Goal: Task Accomplishment & Management: Use online tool/utility

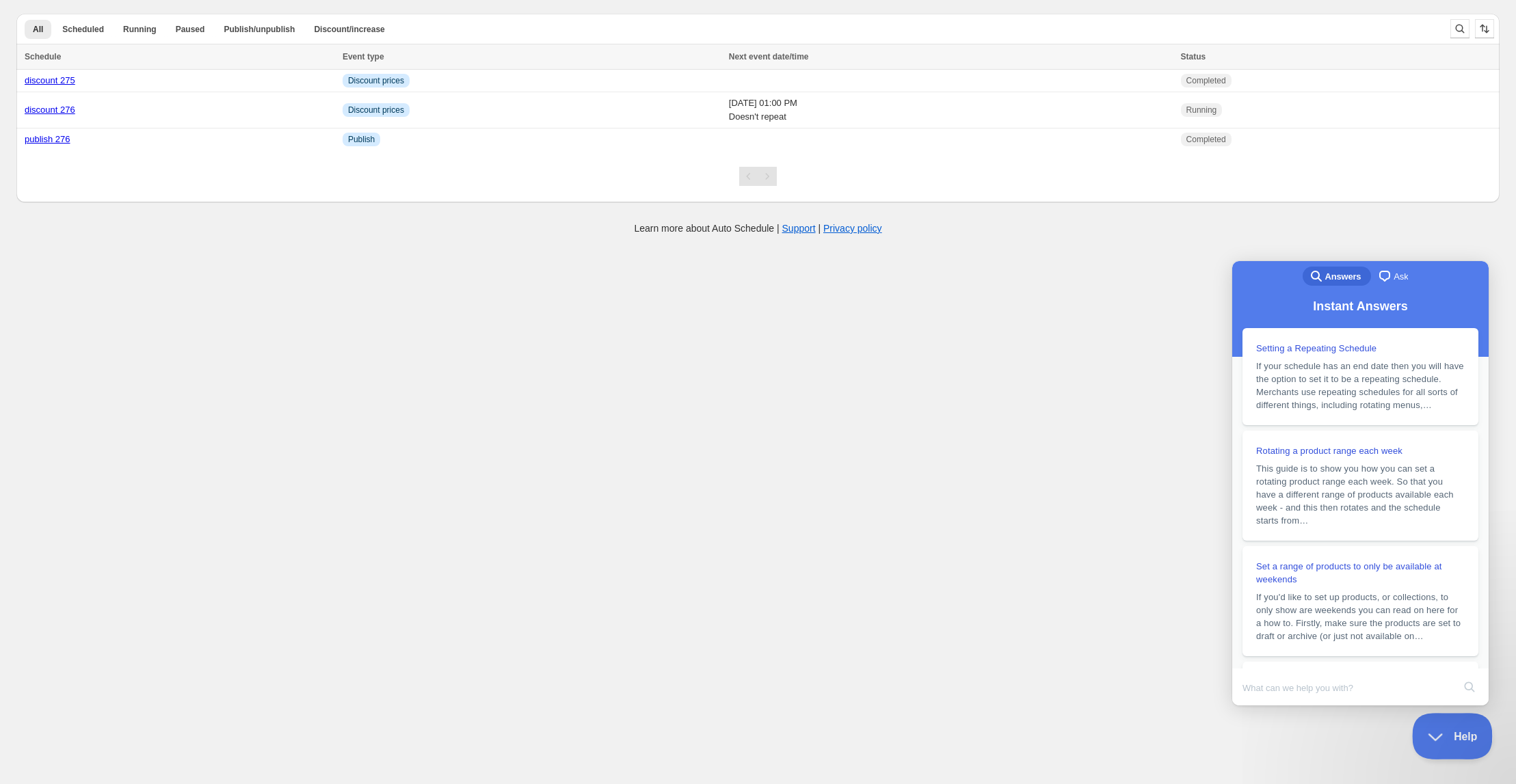
click at [1436, 722] on button "Help" at bounding box center [1447, 733] width 71 height 41
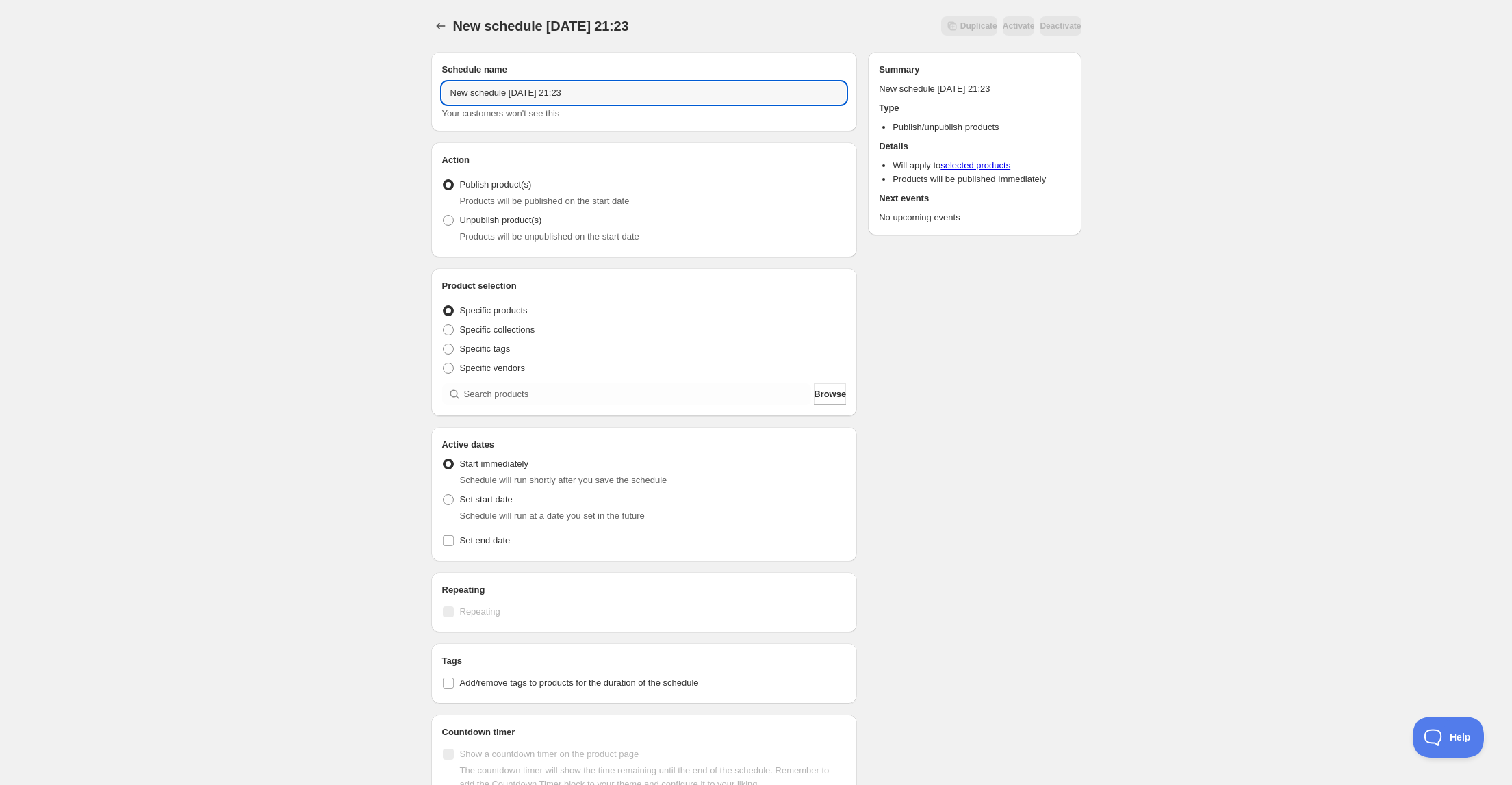
drag, startPoint x: 588, startPoint y: 93, endPoint x: 403, endPoint y: 82, distance: 185.3
click at [403, 82] on div "New schedule [DATE] 21:23. This page is ready New schedule [DATE] 21:23 Duplica…" at bounding box center [756, 521] width 1512 height 1043
type input "p"
type input "publish 277"
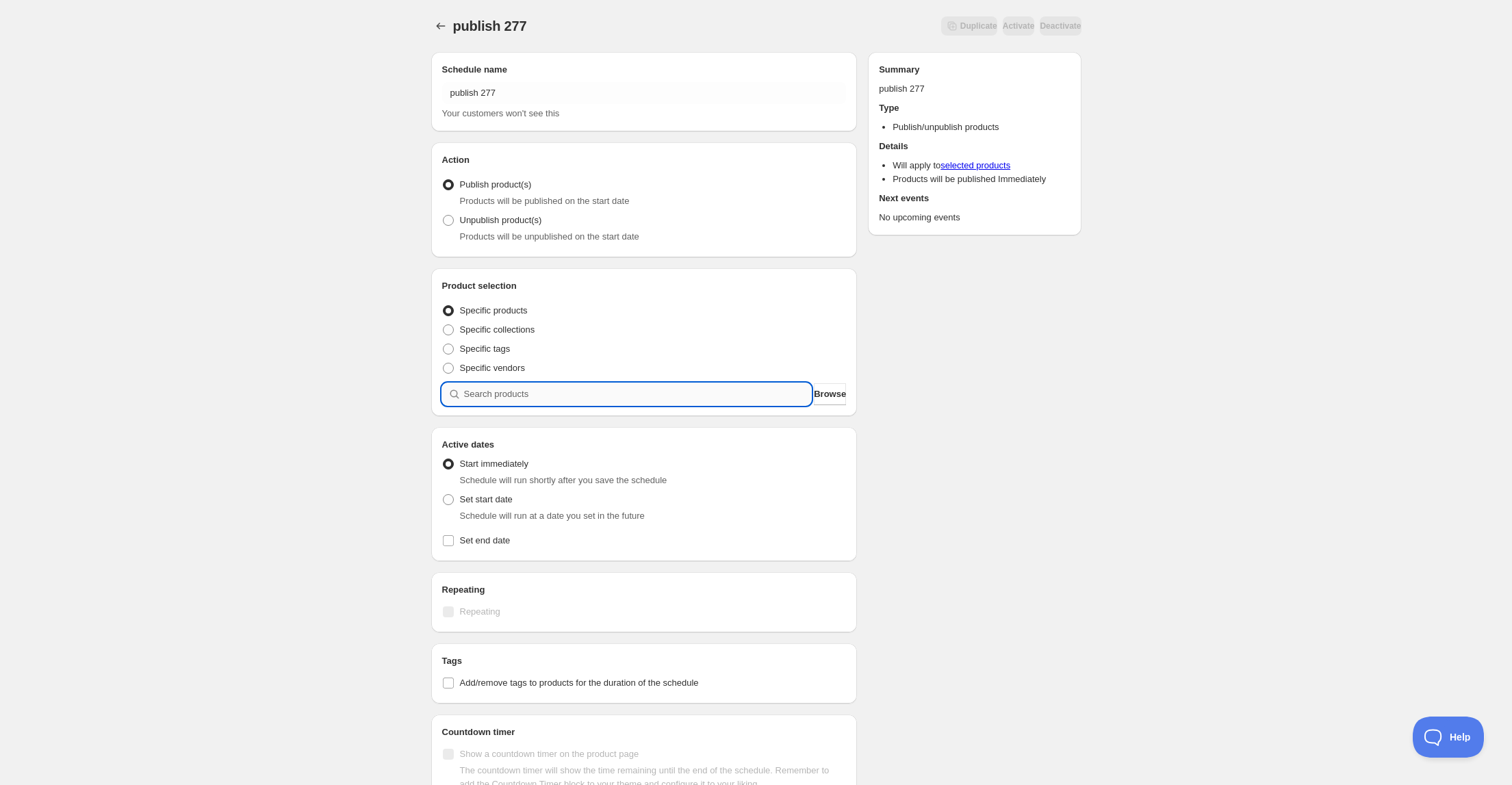
click at [548, 396] on input "search" at bounding box center [638, 394] width 348 height 22
type input "o"
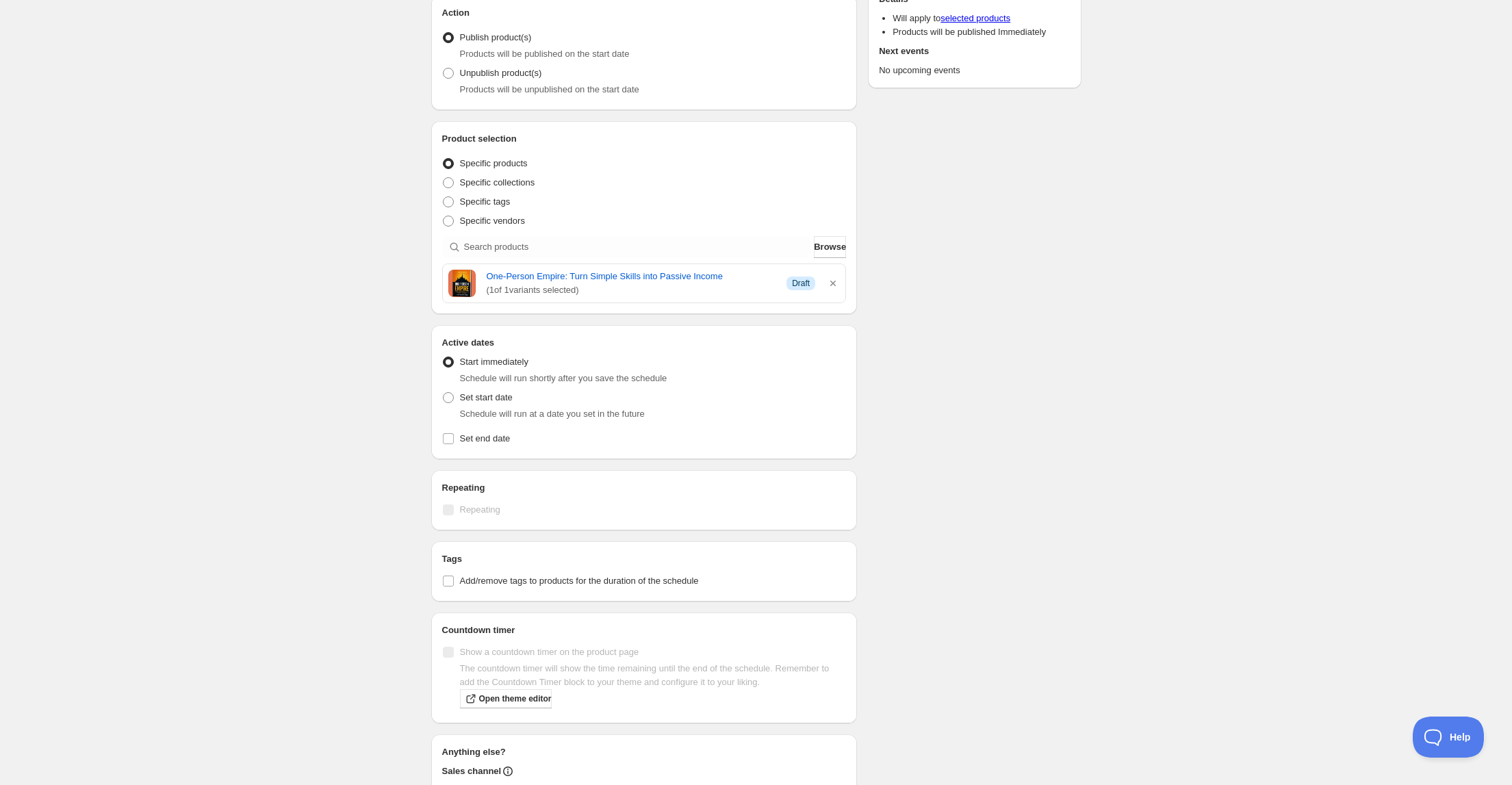
scroll to position [164, 0]
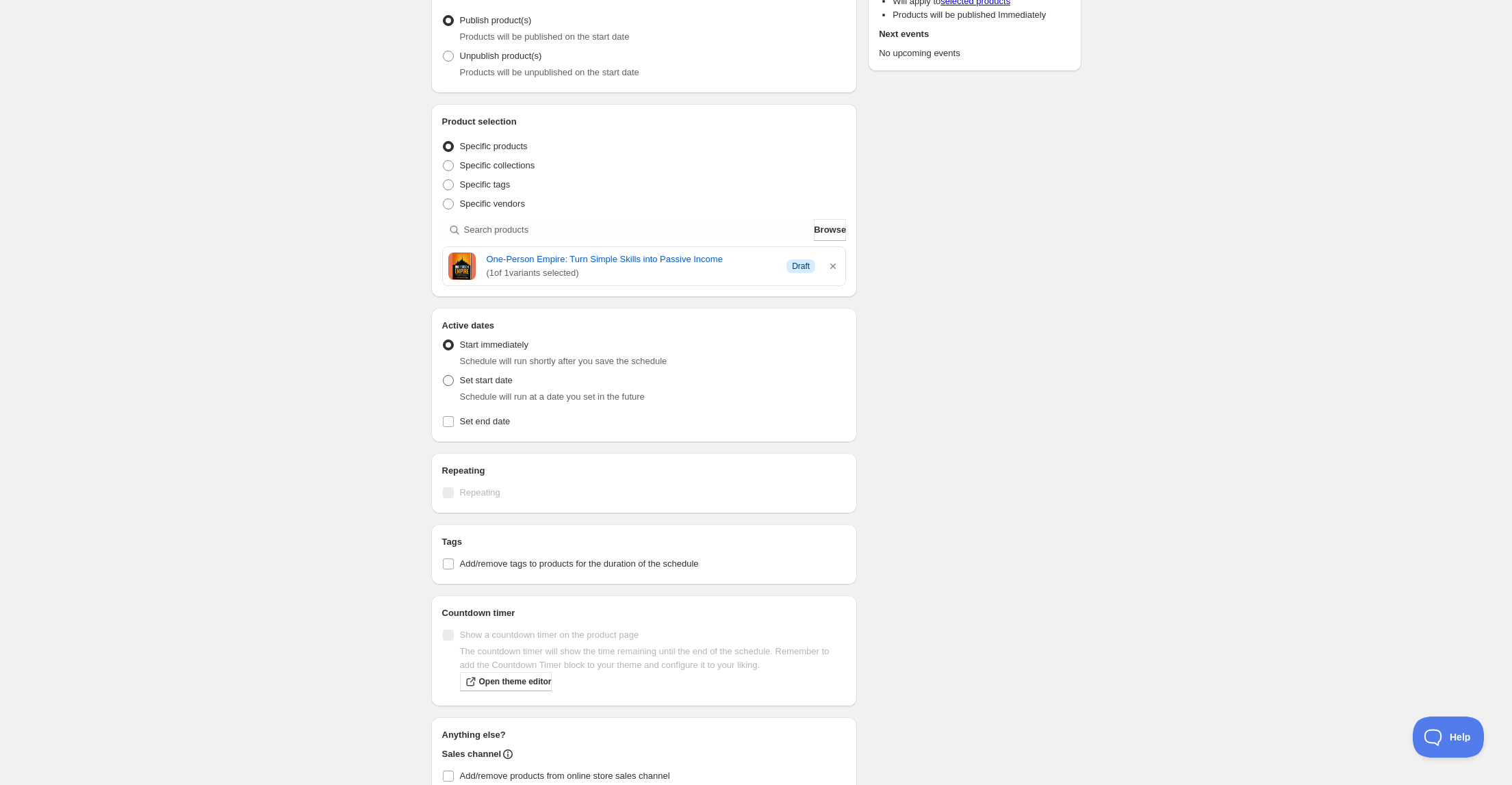
click at [448, 378] on span at bounding box center [448, 381] width 11 height 11
click at [444, 375] on input "Set start date" at bounding box center [443, 375] width 1 height 1
radio input "true"
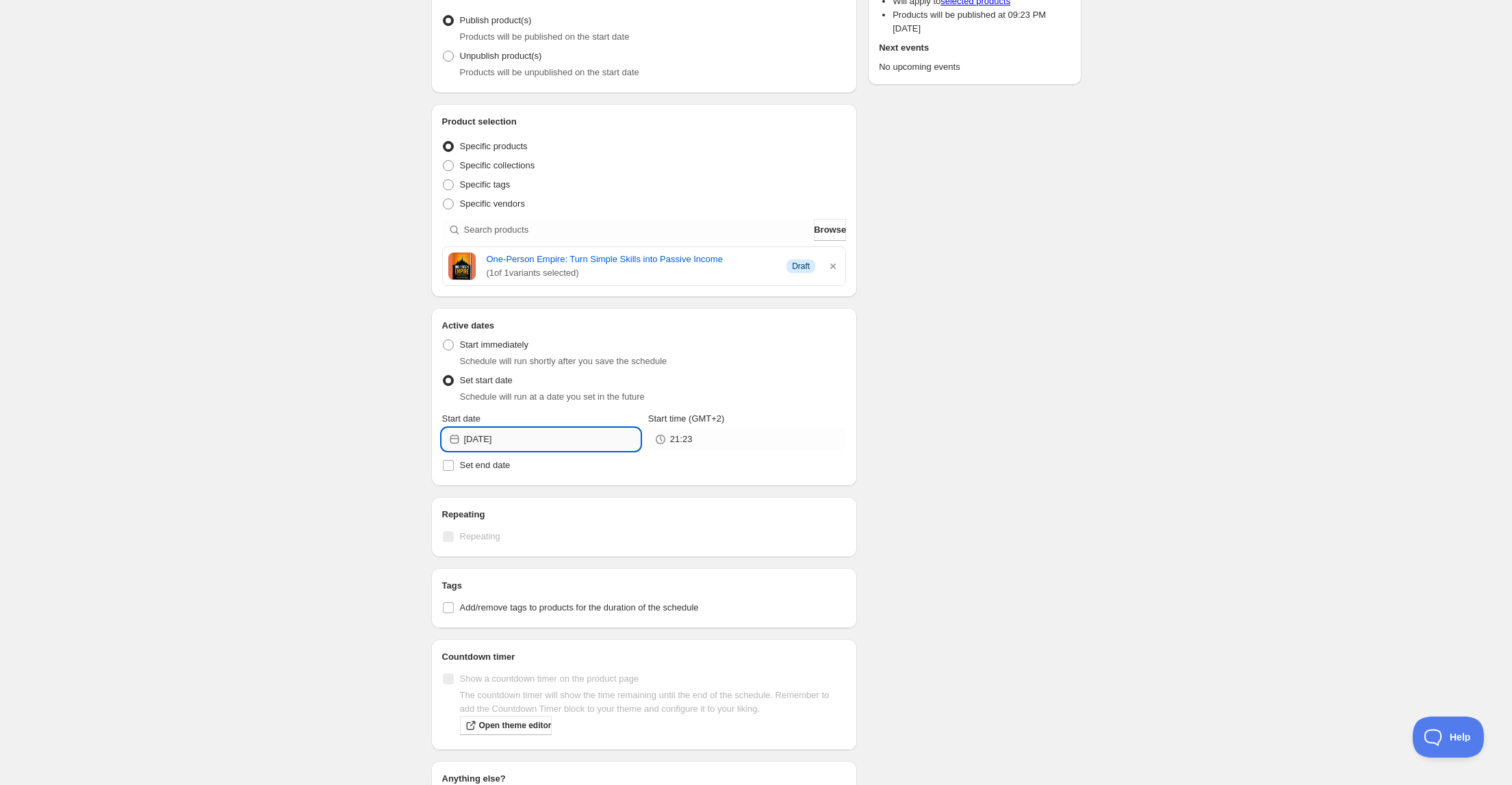
click at [527, 440] on input "[DATE]" at bounding box center [552, 440] width 176 height 22
click at [465, 602] on span "24" at bounding box center [466, 601] width 14 height 11
type input "[DATE]"
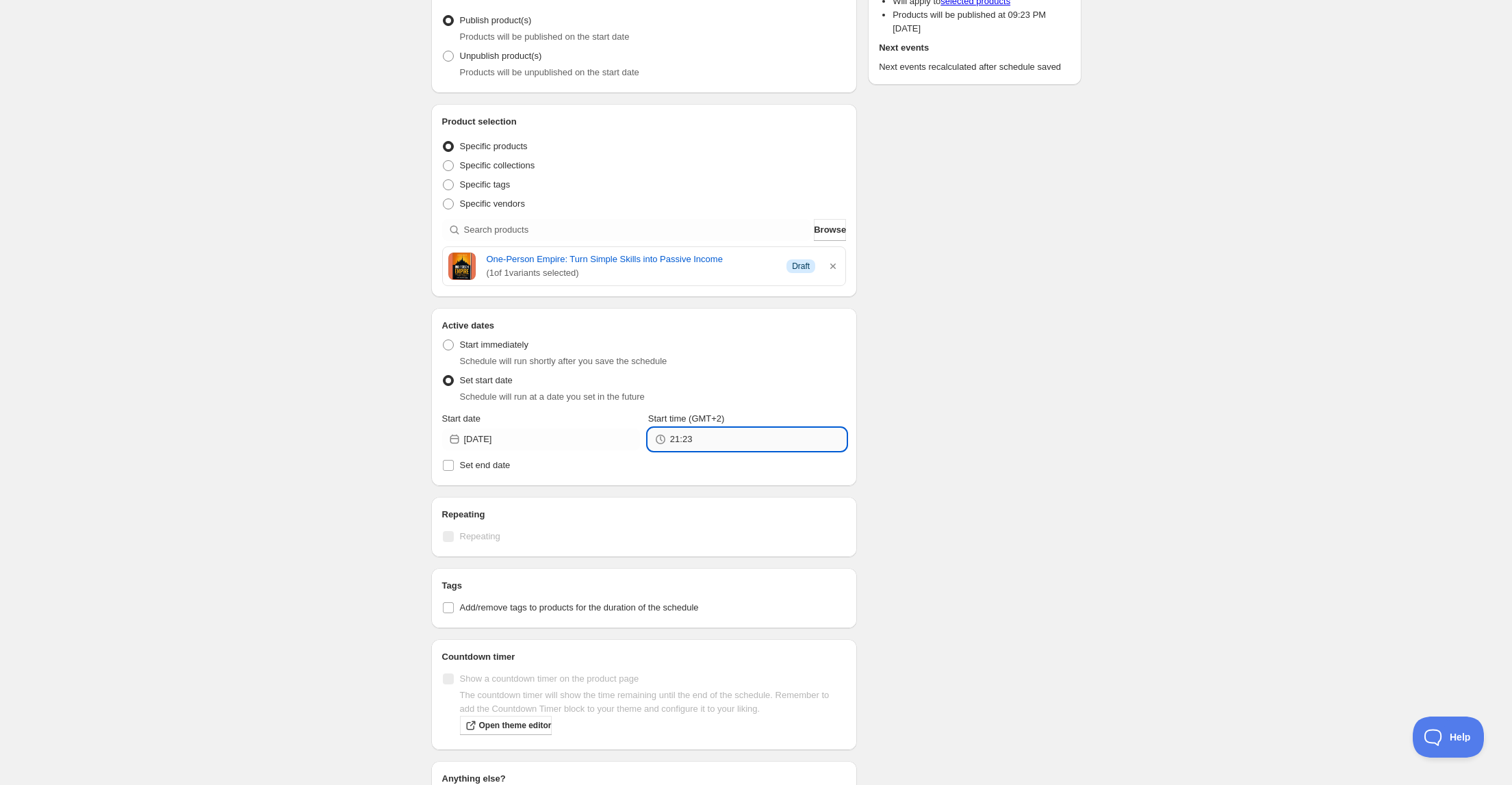
click at [684, 436] on input "21:23" at bounding box center [758, 440] width 176 height 22
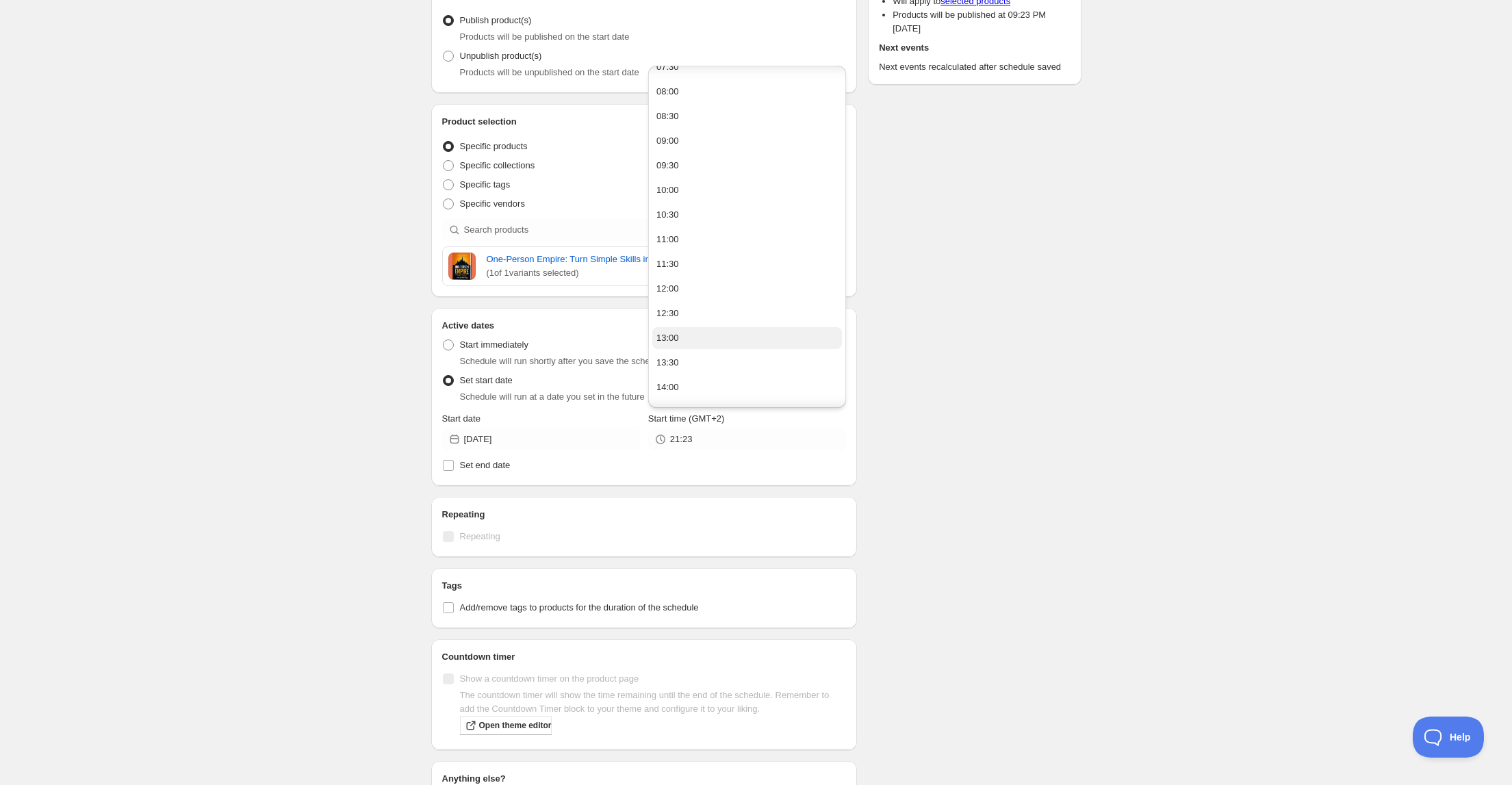
click at [684, 344] on button "13:00" at bounding box center [746, 338] width 189 height 22
type input "13:00"
click at [309, 568] on div "publish 277. This page is ready publish 277 Duplicate Activate Deactivate More …" at bounding box center [756, 402] width 1512 height 1132
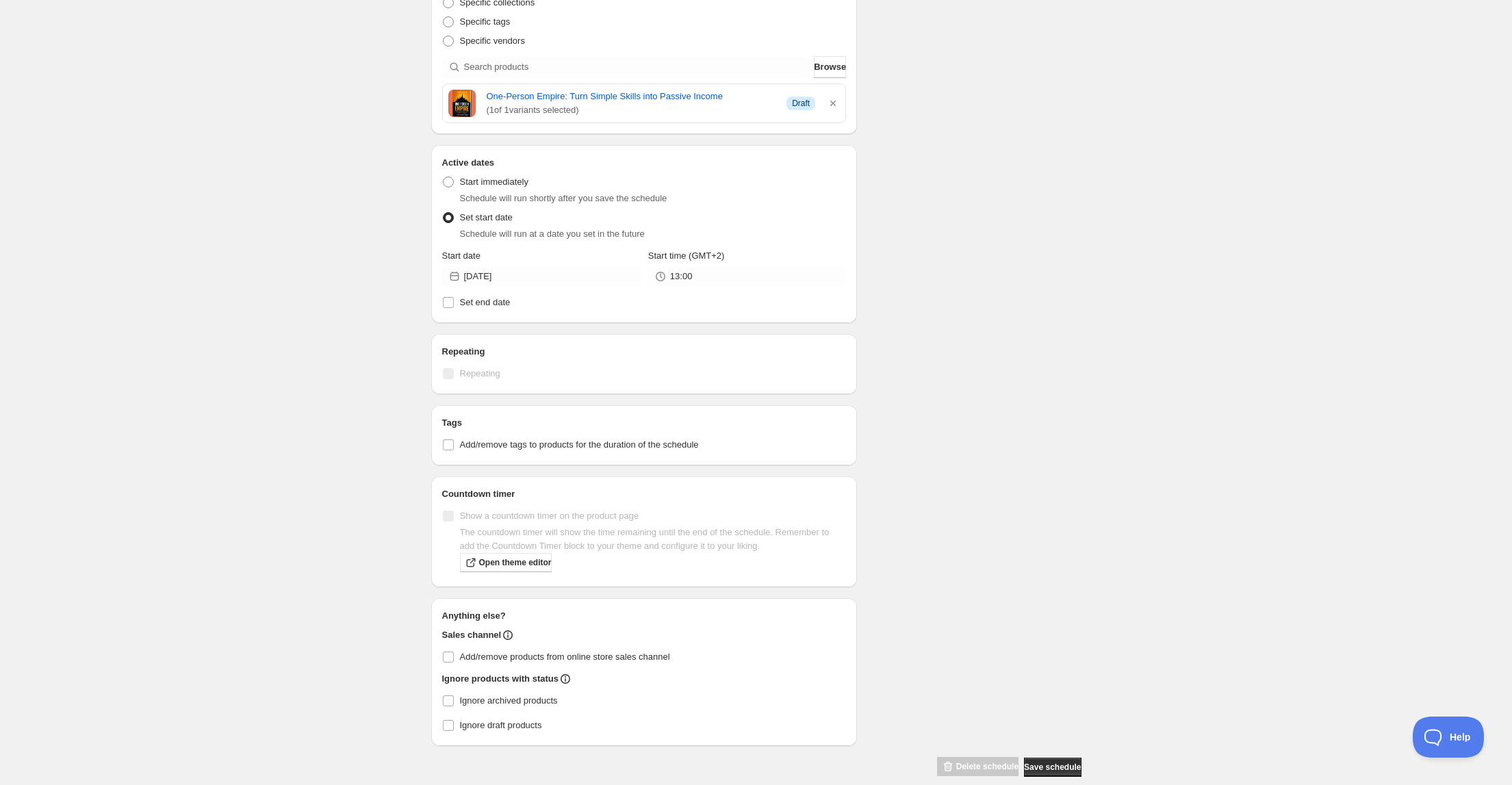
scroll to position [345, 0]
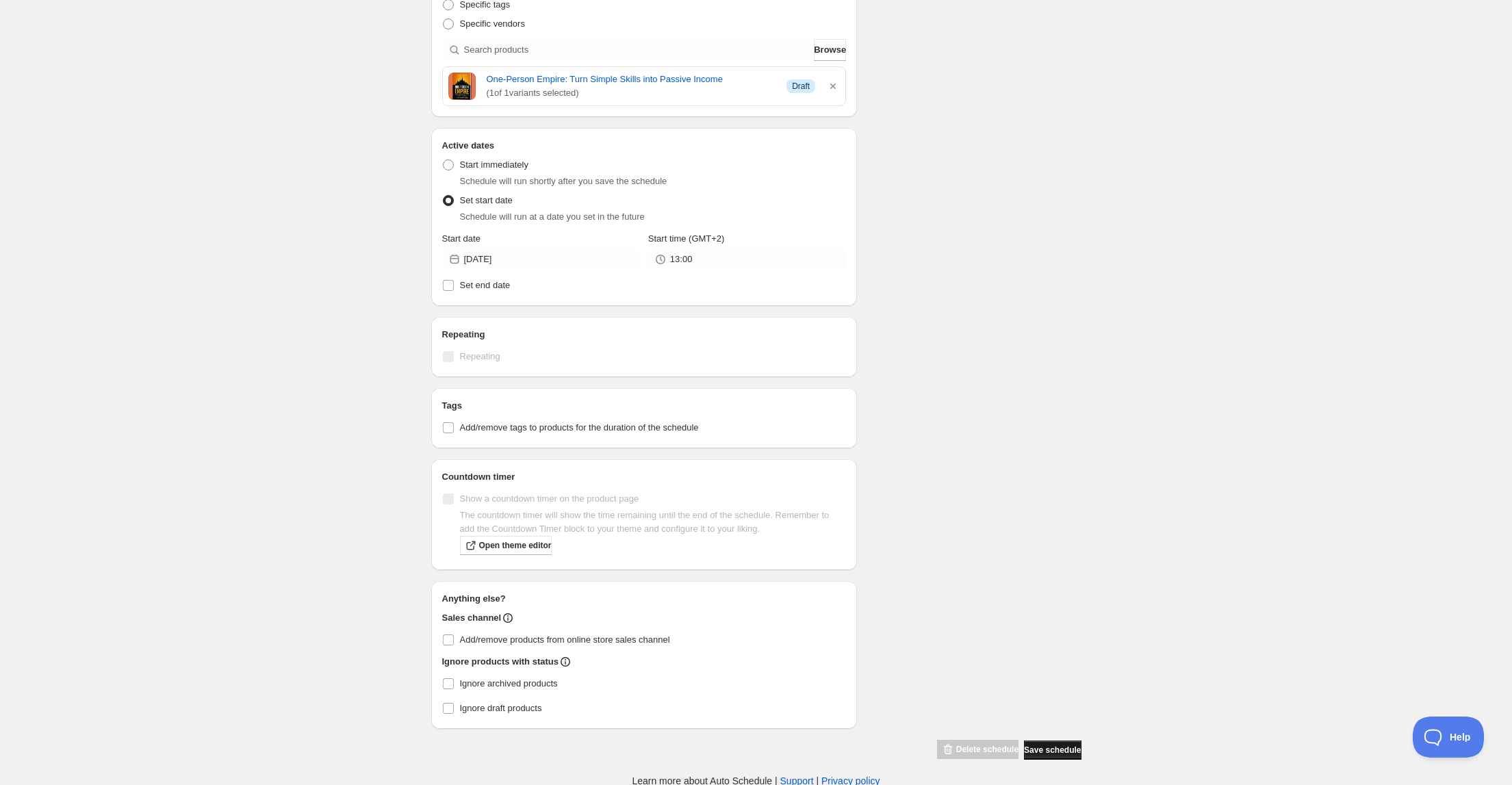
click at [1051, 746] on span "Save schedule" at bounding box center [1053, 750] width 57 height 11
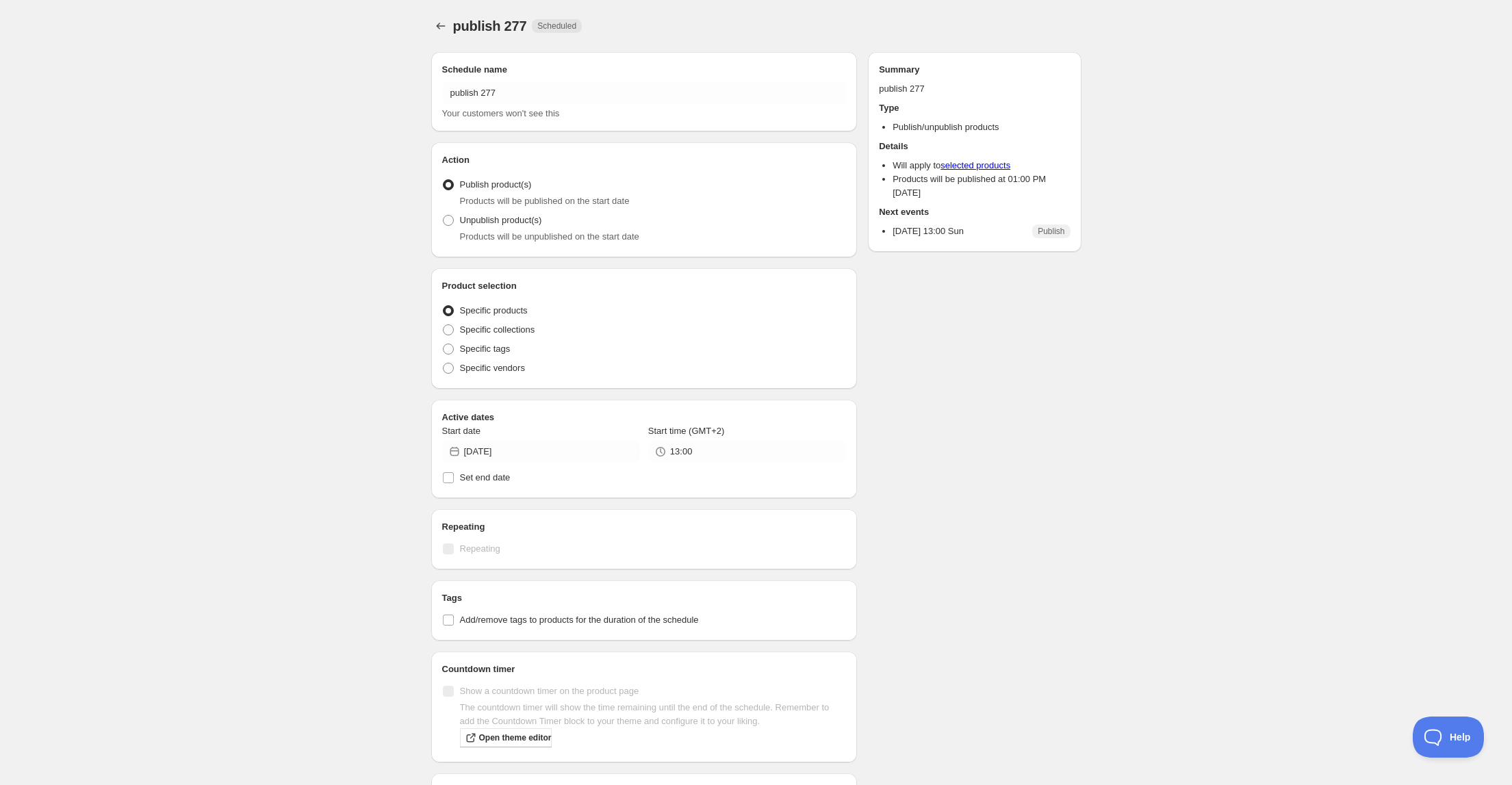
radio input "true"
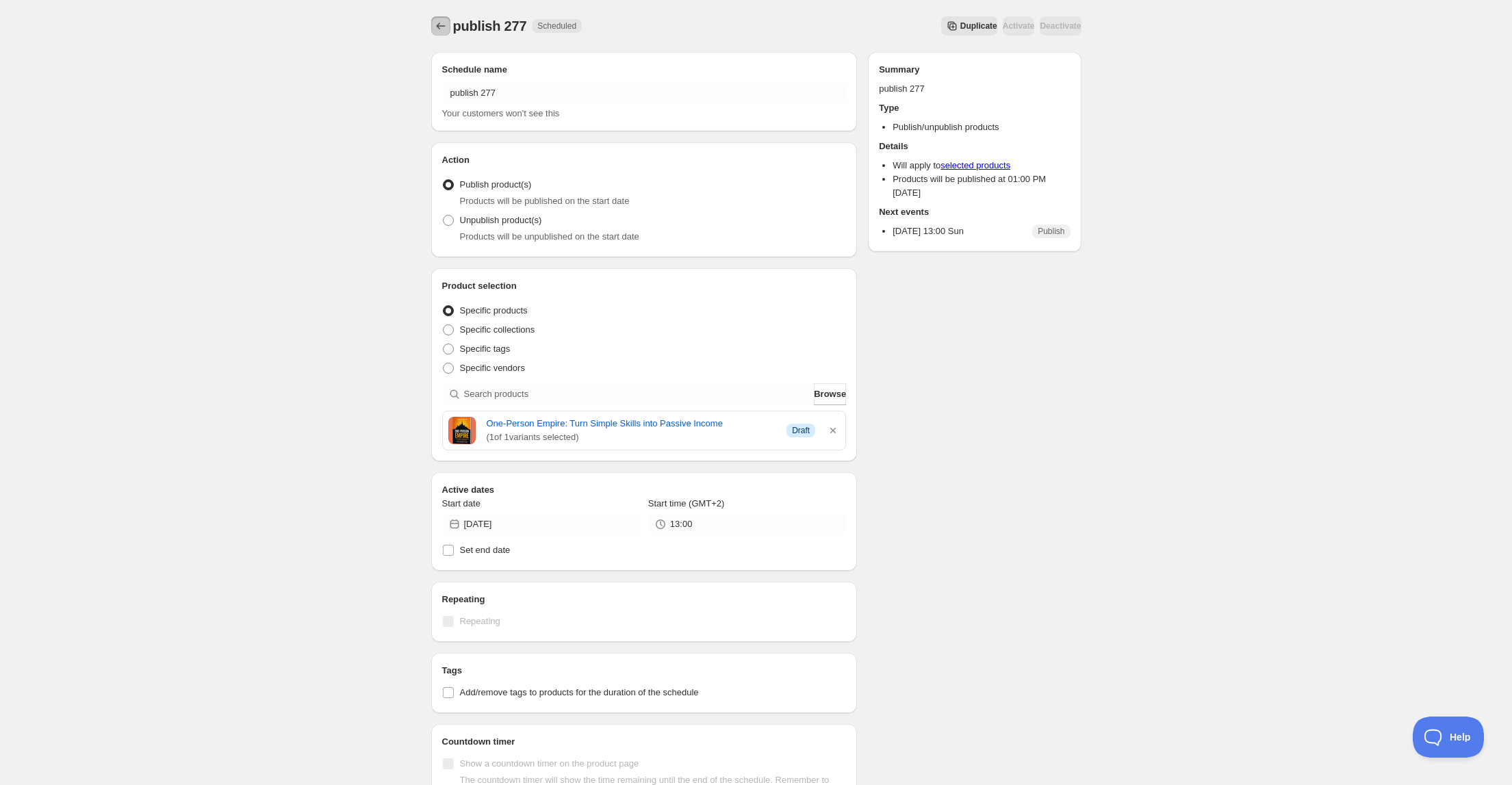
click at [439, 21] on icon "Schedules" at bounding box center [440, 25] width 13 height 13
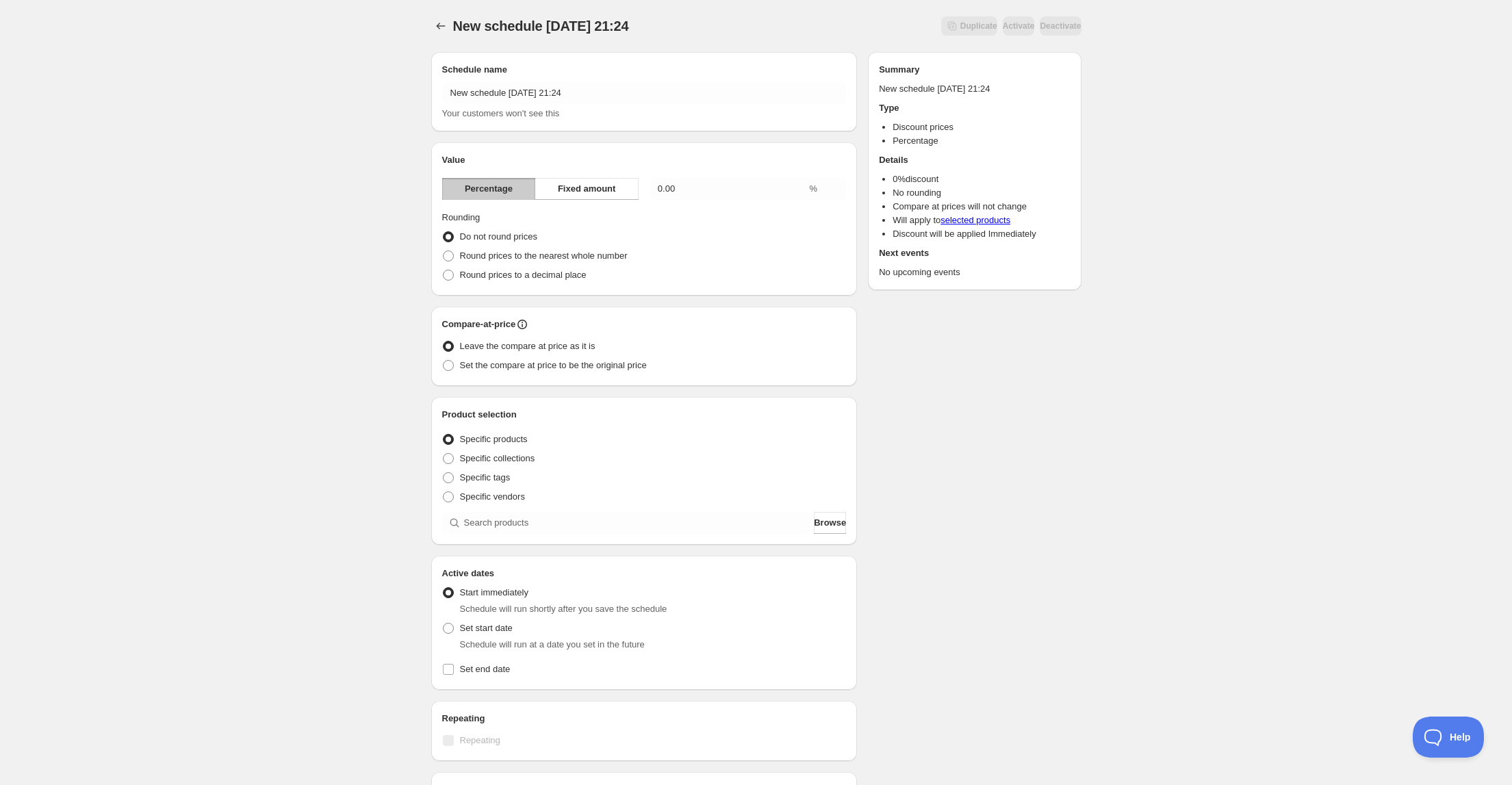
click at [600, 104] on div "New schedule [DATE] 21:24 Your customers won't see this" at bounding box center [644, 101] width 405 height 38
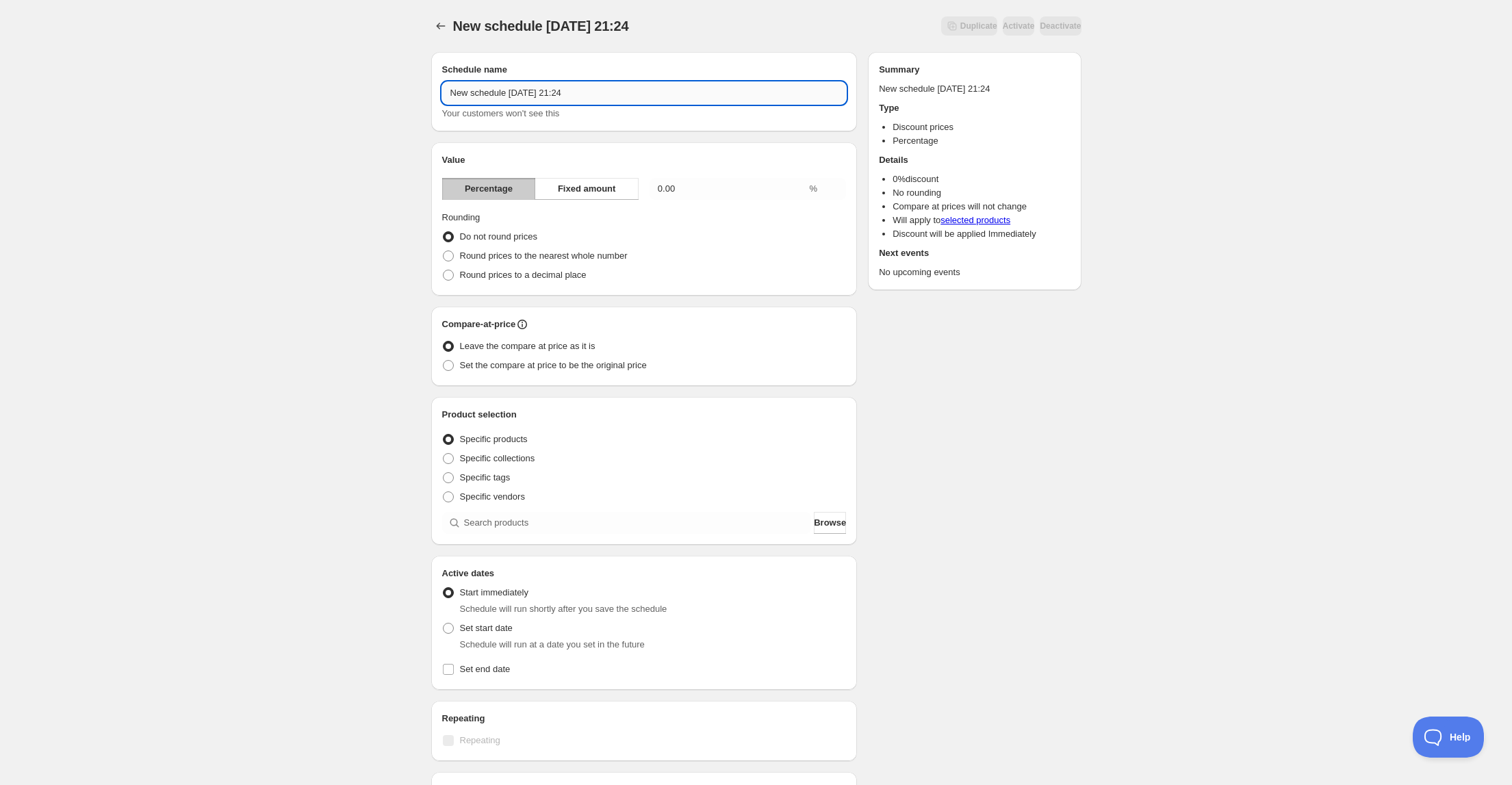
click at [600, 100] on input "New schedule [DATE] 21:24" at bounding box center [644, 93] width 405 height 22
click at [600, 99] on input "New schedule [DATE] 21:24" at bounding box center [644, 93] width 405 height 22
type input "discount 277"
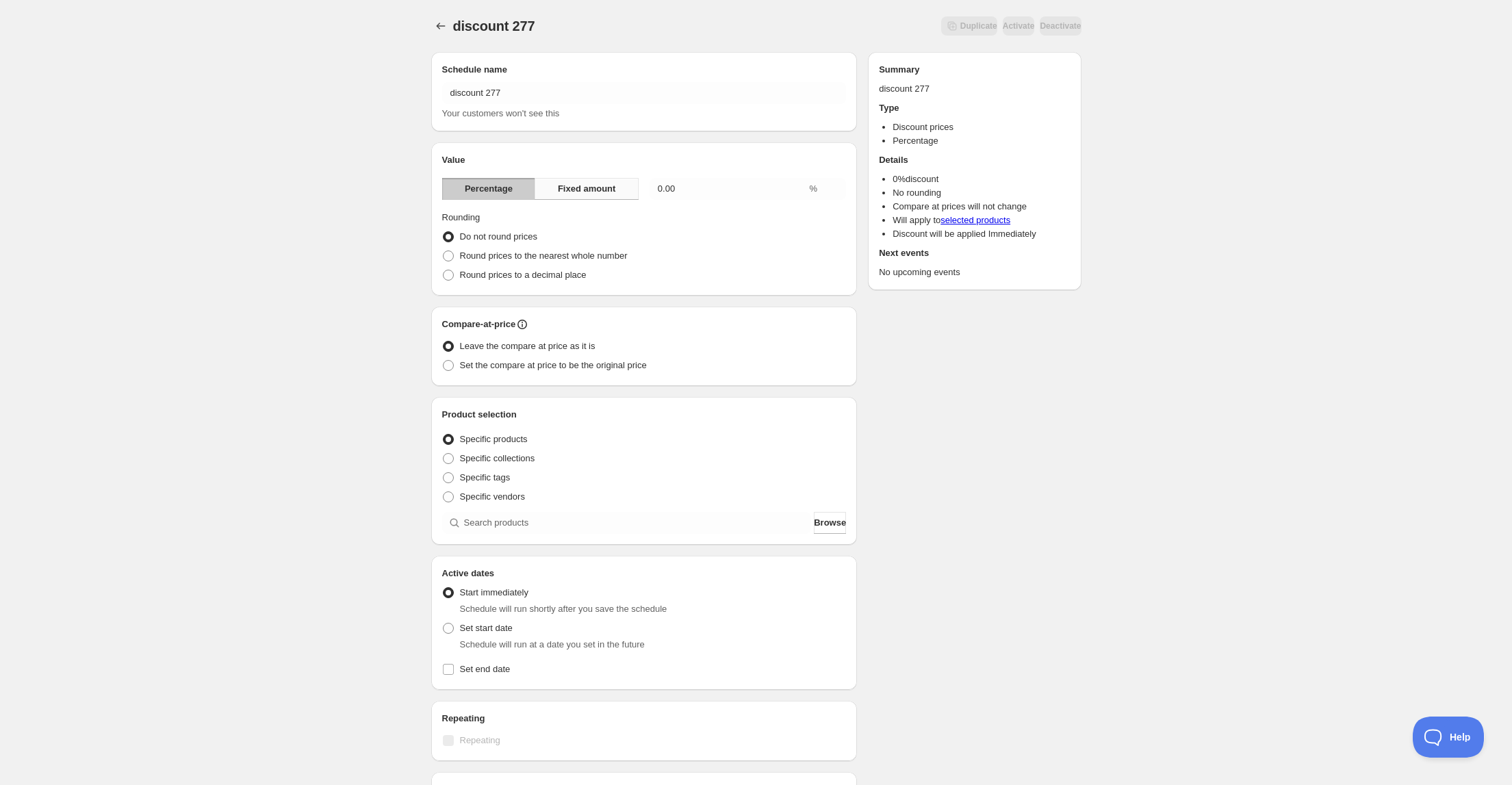
click at [600, 184] on span "Fixed amount" at bounding box center [586, 189] width 58 height 13
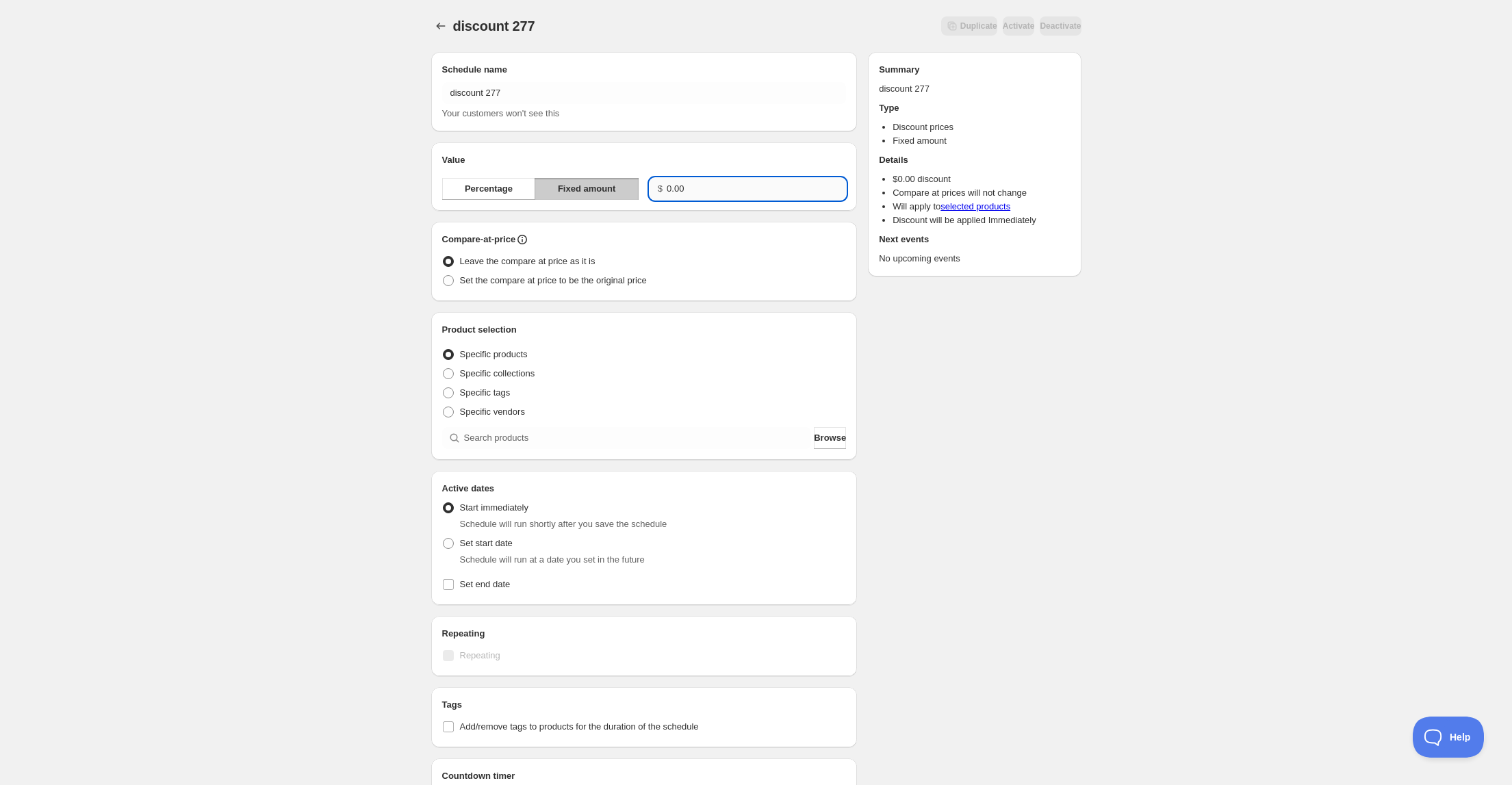
click at [695, 189] on input "0.00" at bounding box center [756, 189] width 179 height 22
drag, startPoint x: 698, startPoint y: 188, endPoint x: 634, endPoint y: 189, distance: 64.0
click at [634, 189] on div "Percentage Fixed amount $ 0.00" at bounding box center [644, 189] width 405 height 22
type input "5.00"
click at [517, 280] on span "Set the compare at price to be the original price" at bounding box center [554, 280] width 187 height 10
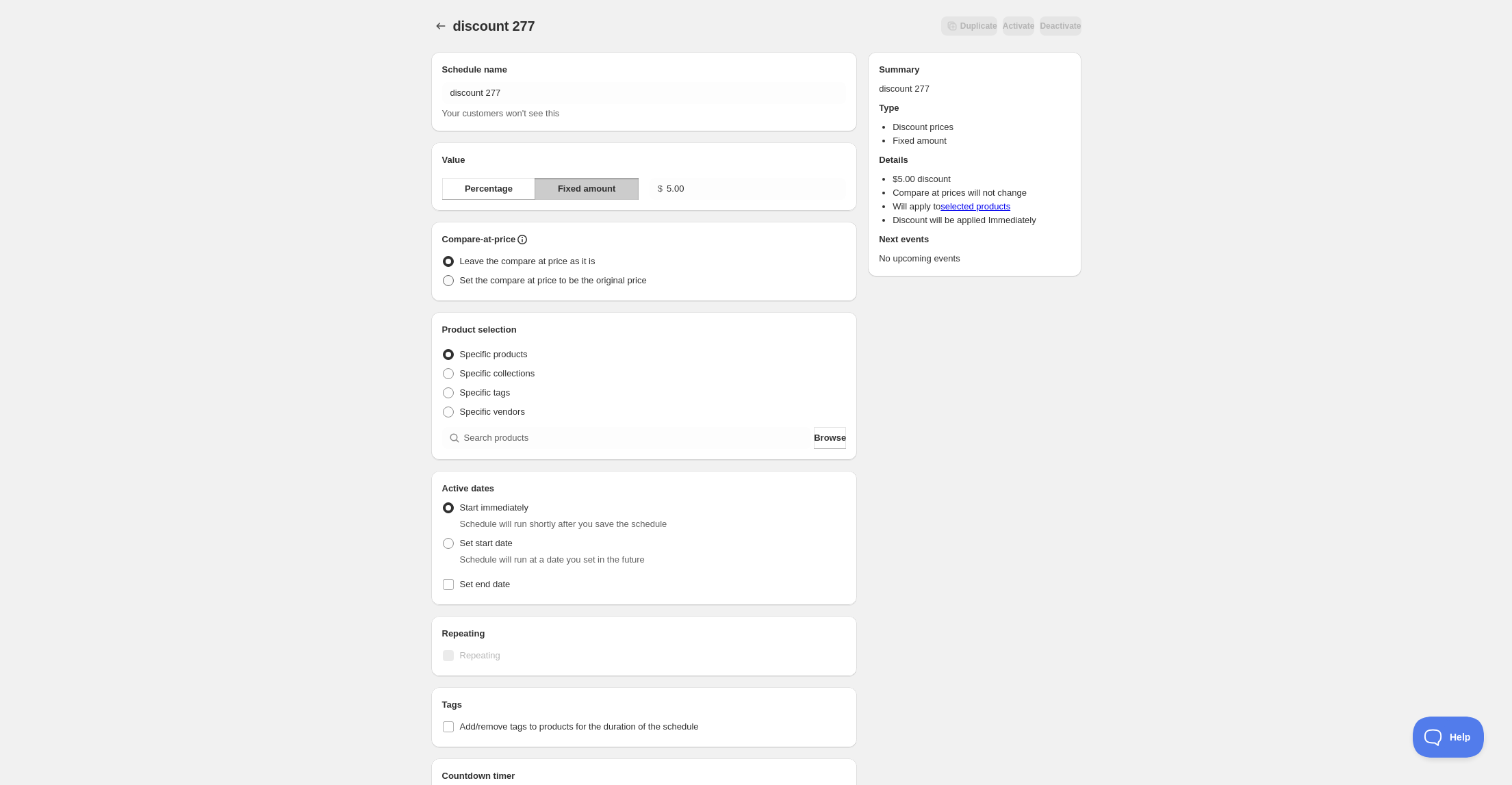
click at [444, 276] on input "Set the compare at price to be the original price" at bounding box center [443, 275] width 1 height 1
radio input "true"
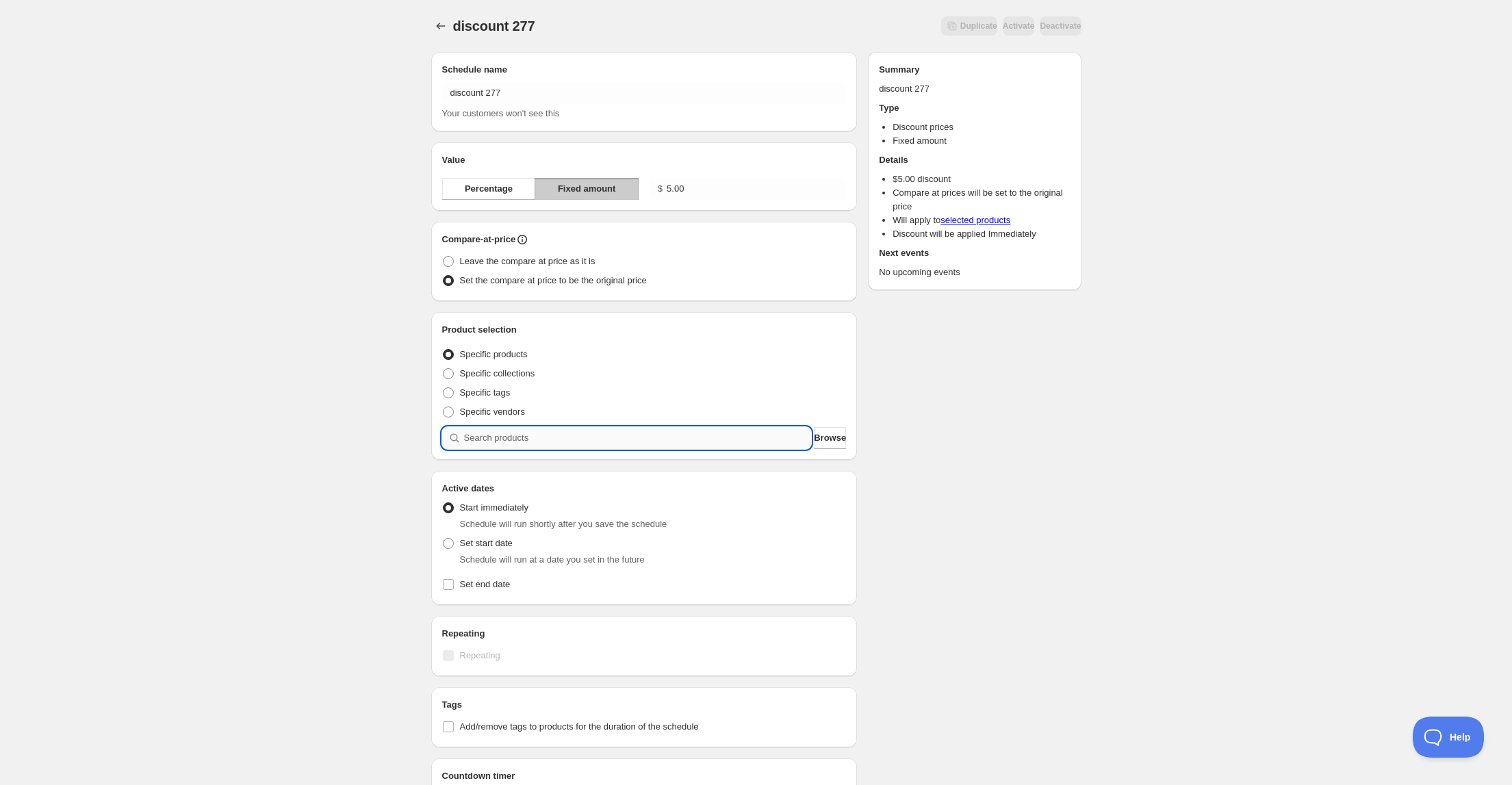
click at [479, 433] on input "search" at bounding box center [638, 438] width 348 height 22
type input "e"
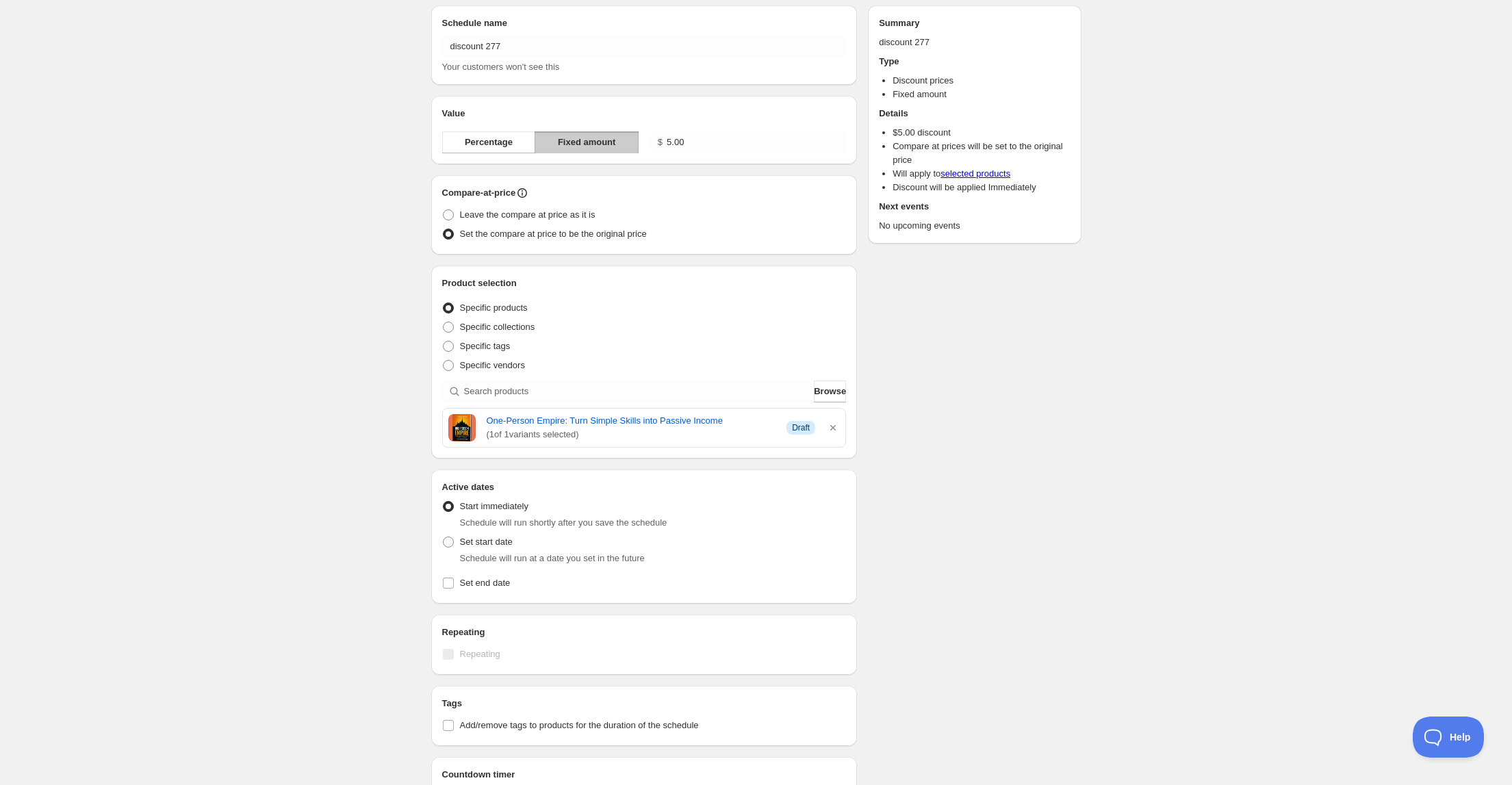
scroll to position [109, 0]
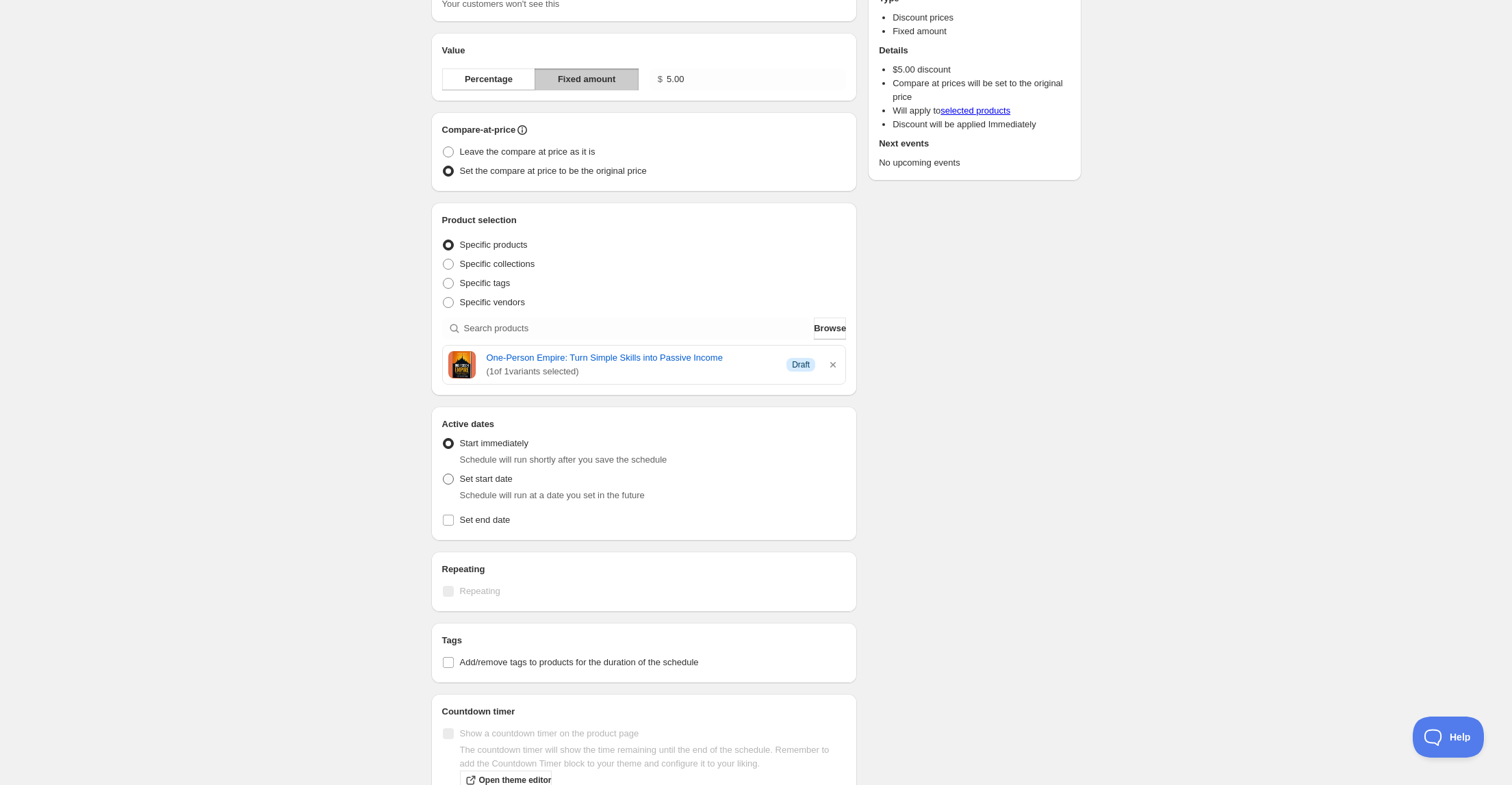
click at [448, 478] on span at bounding box center [448, 479] width 11 height 11
click at [444, 474] on input "Set start date" at bounding box center [443, 474] width 1 height 1
radio input "true"
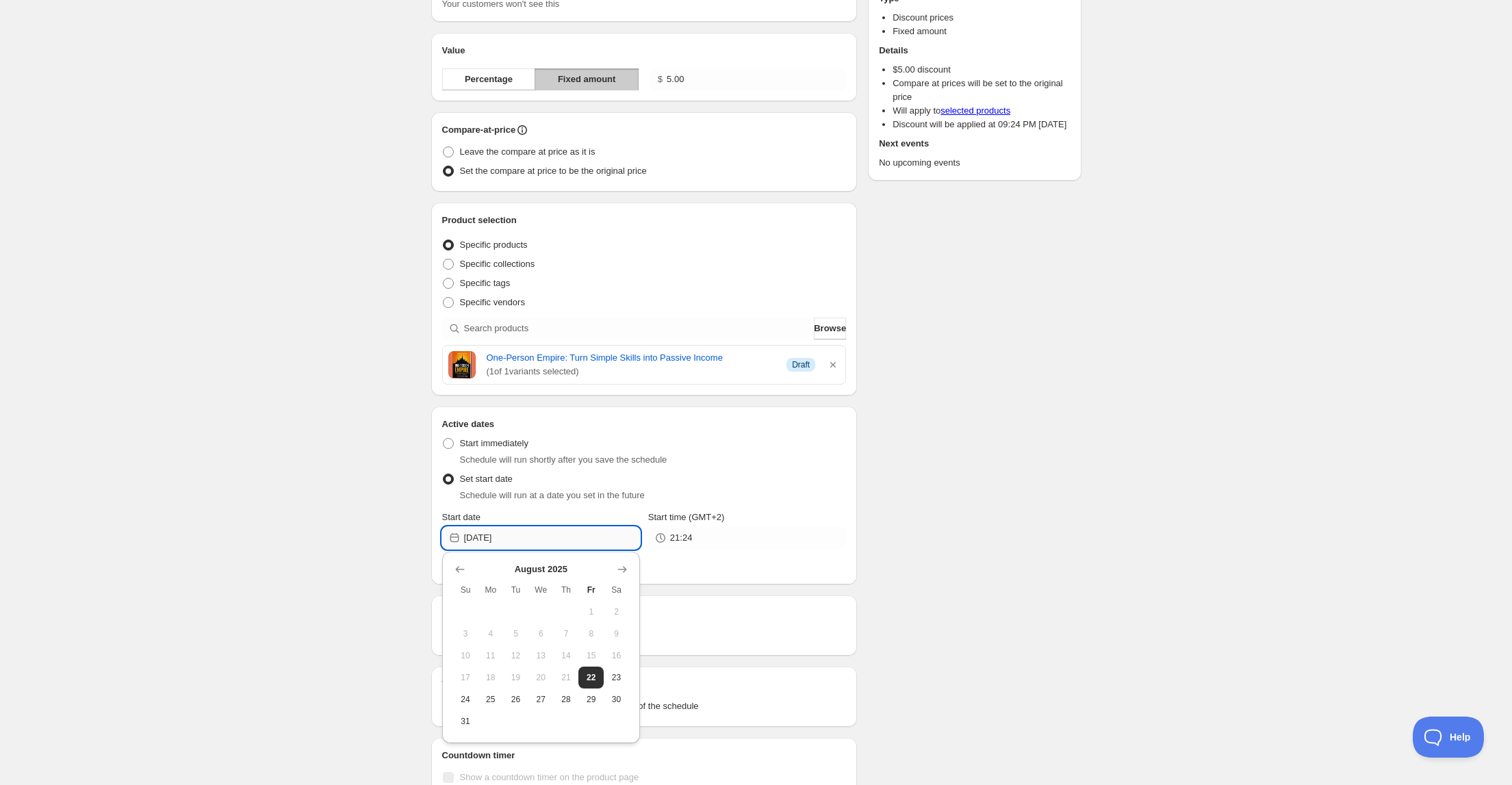
click at [543, 535] on input "[DATE]" at bounding box center [552, 538] width 176 height 22
click at [470, 698] on span "24" at bounding box center [466, 699] width 14 height 11
type input "[DATE]"
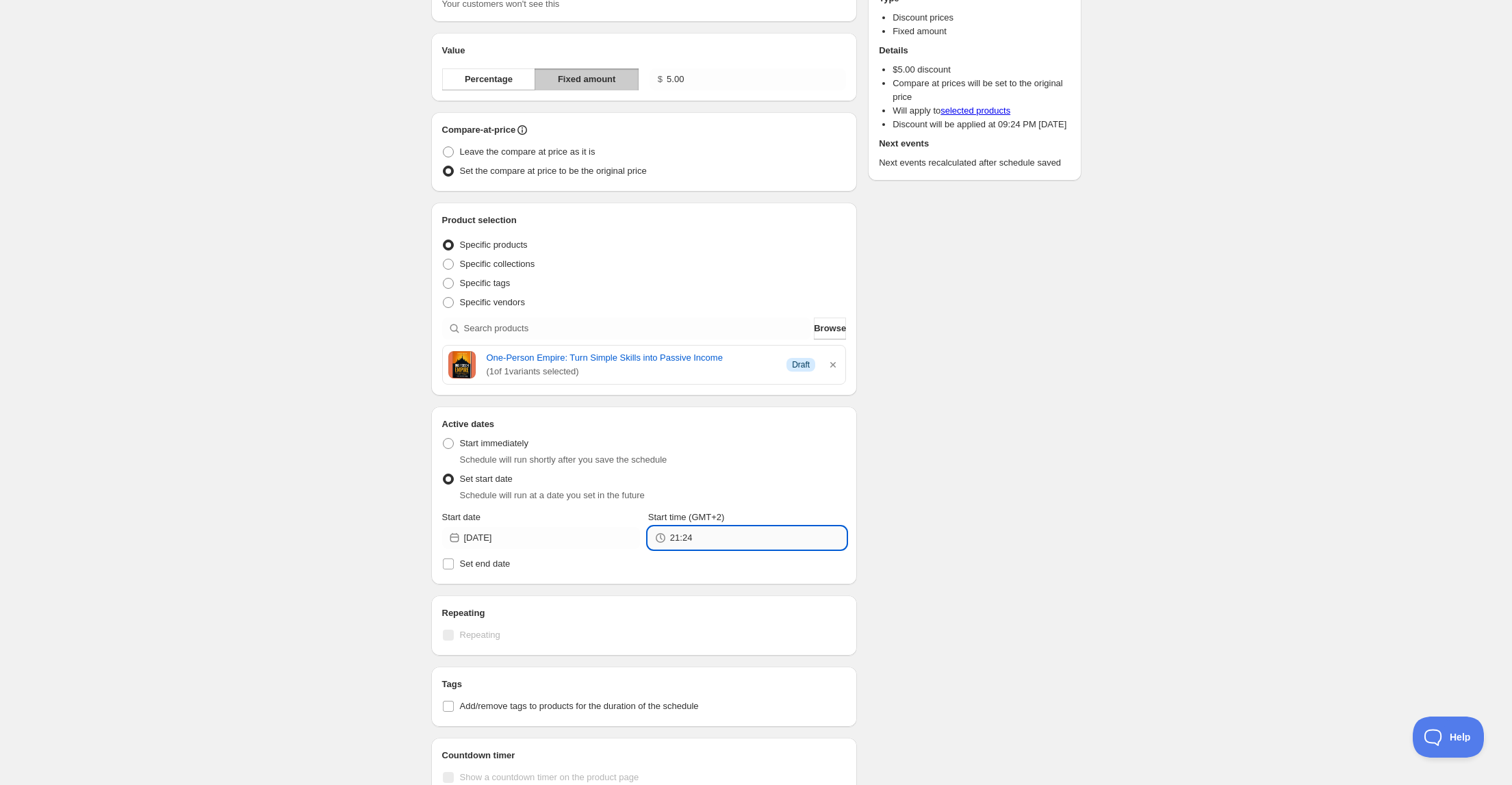
click at [707, 536] on input "21:24" at bounding box center [758, 538] width 176 height 22
click at [697, 333] on button "13:00" at bounding box center [746, 327] width 189 height 22
type input "13:00"
click at [476, 570] on label "Set end date" at bounding box center [644, 564] width 405 height 19
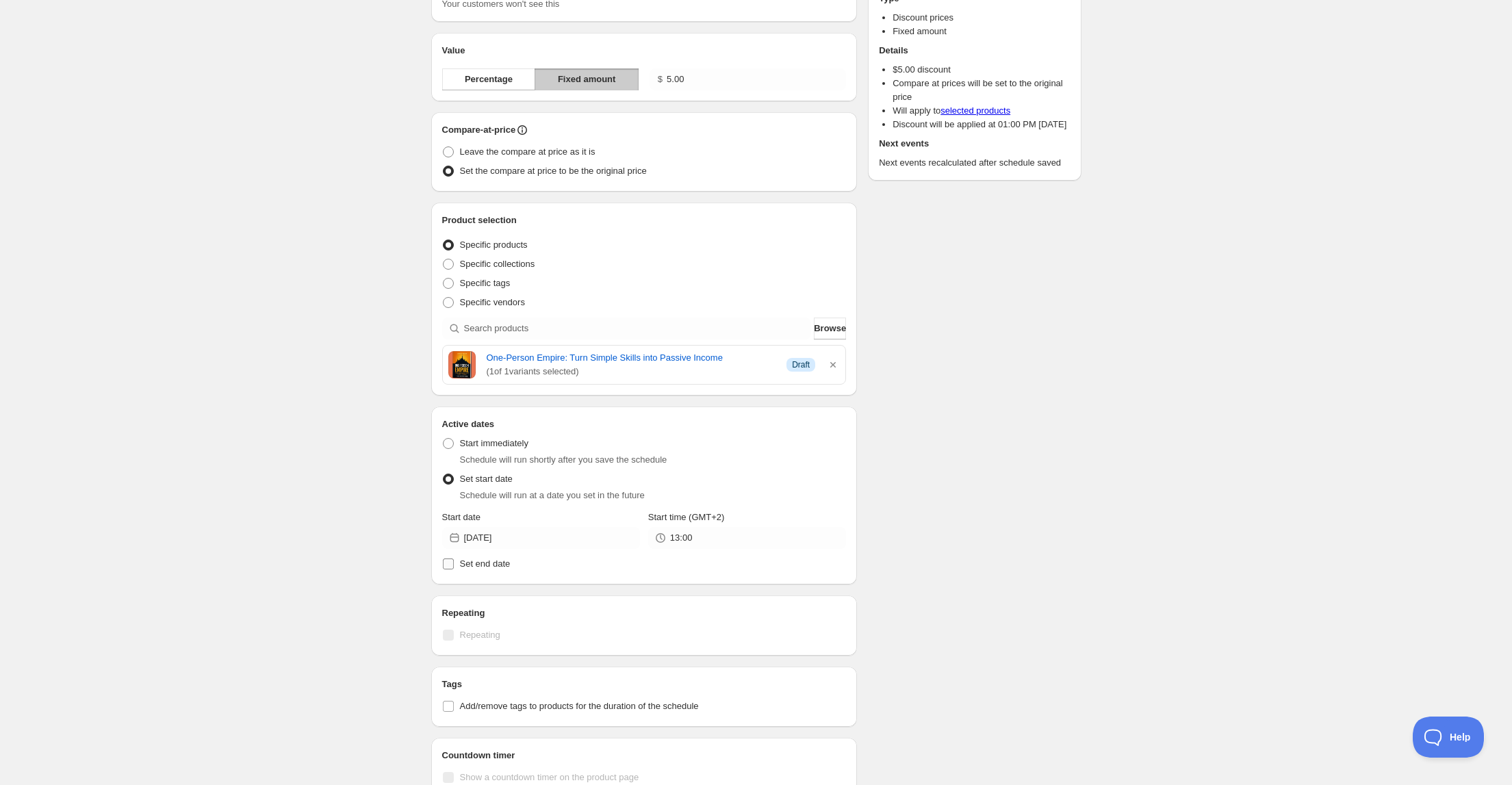
click at [454, 570] on input "Set end date" at bounding box center [448, 564] width 11 height 11
checkbox input "true"
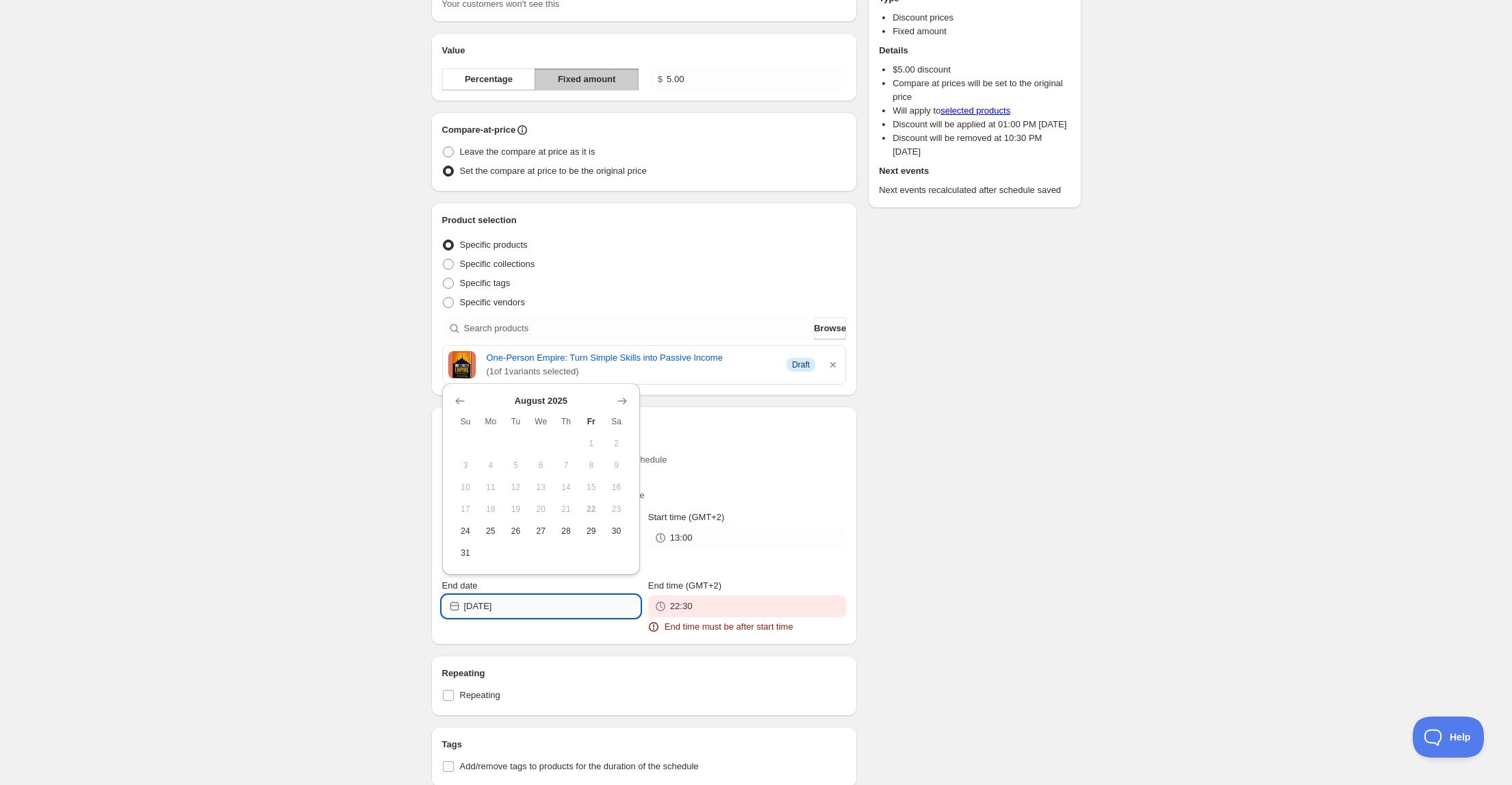
click at [509, 608] on input "[DATE]" at bounding box center [552, 607] width 176 height 22
click at [522, 532] on span "26" at bounding box center [516, 532] width 14 height 11
type input "[DATE]"
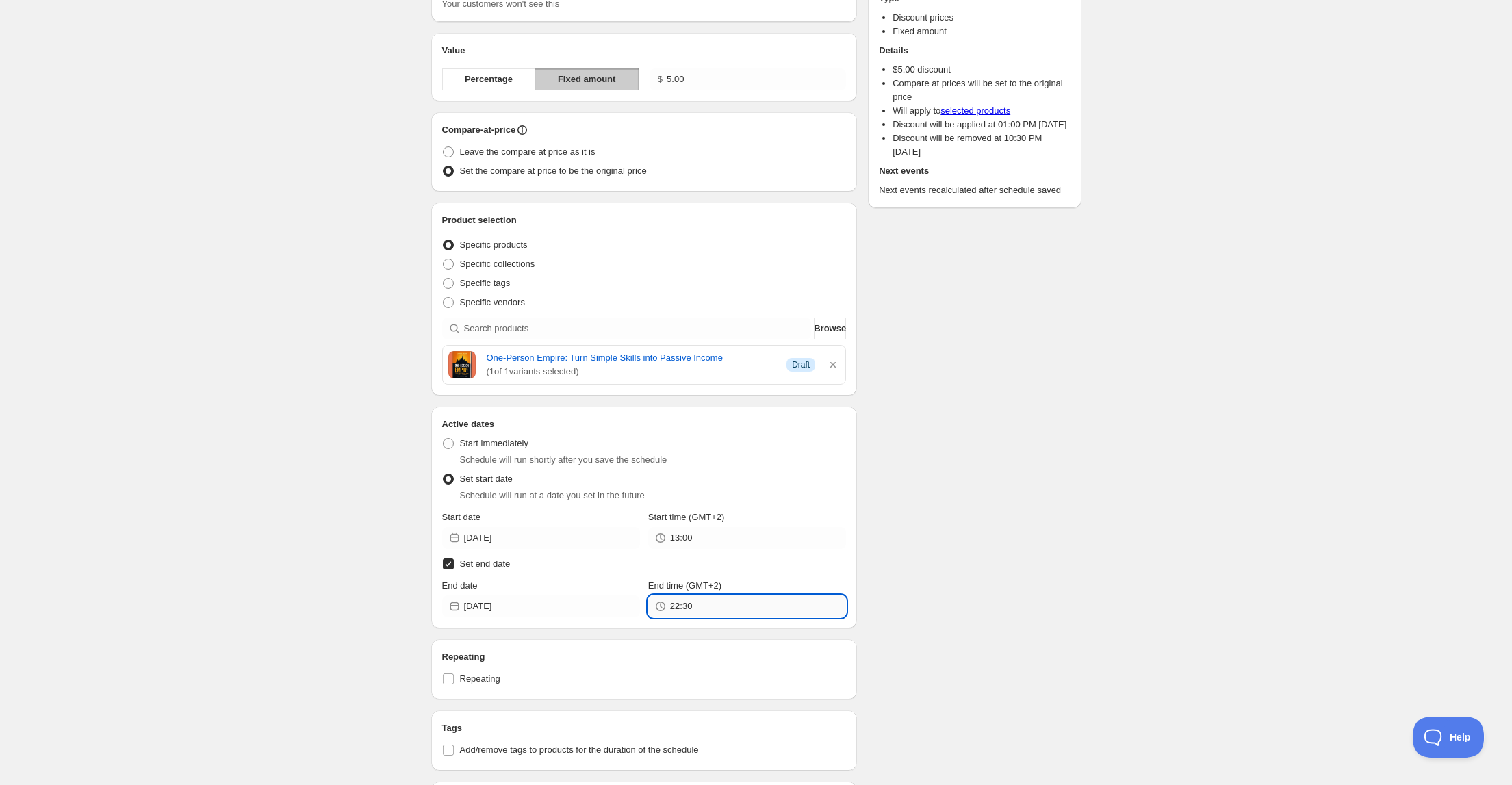
click at [701, 605] on input "22:30" at bounding box center [758, 607] width 176 height 22
click at [706, 451] on button "13:00" at bounding box center [746, 451] width 189 height 22
type input "13:00"
click at [1005, 574] on div "Schedule name discount 277 Your customers won't see this Value Percentage Fixed…" at bounding box center [751, 428] width 661 height 993
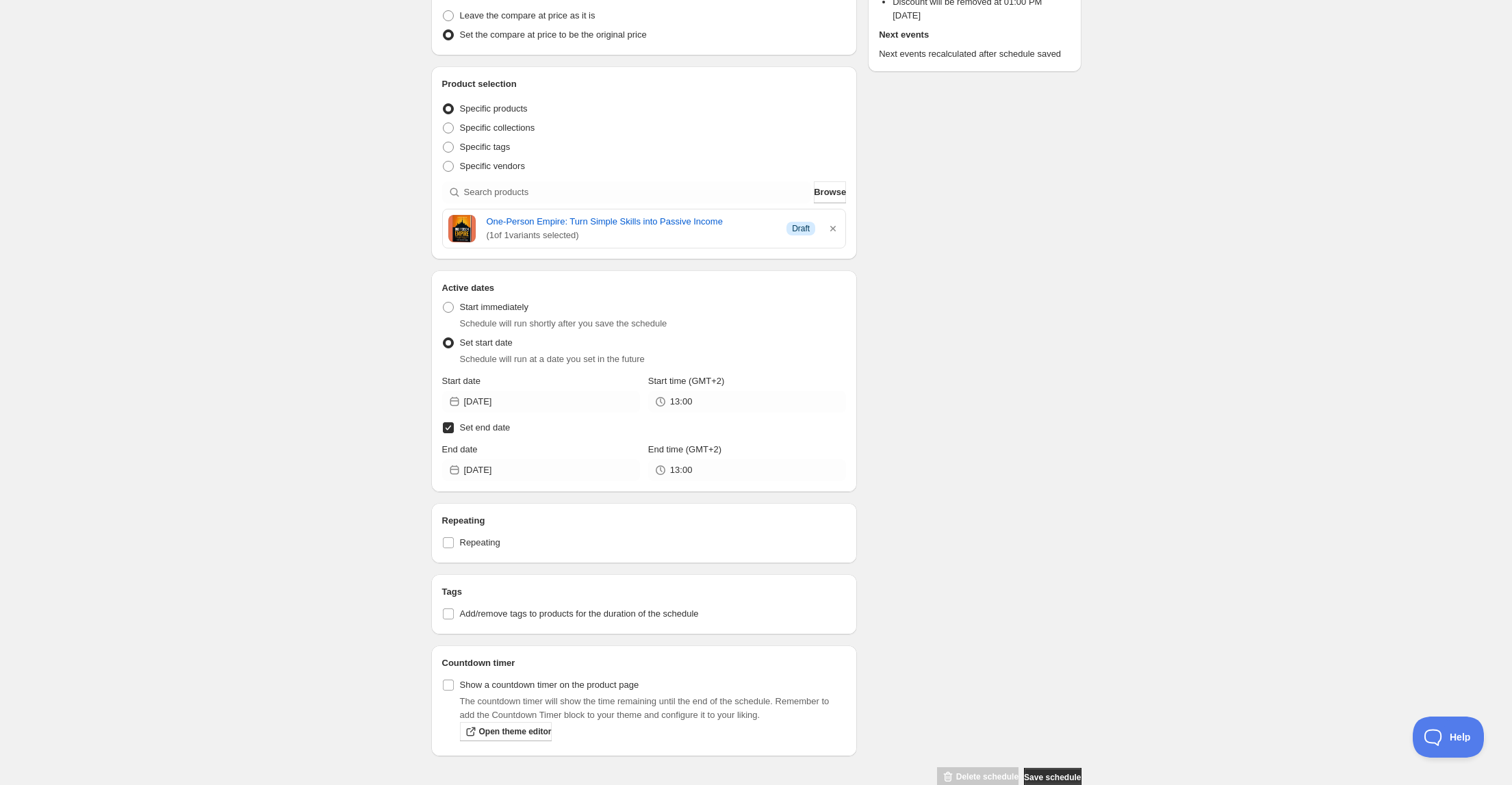
scroll to position [274, 0]
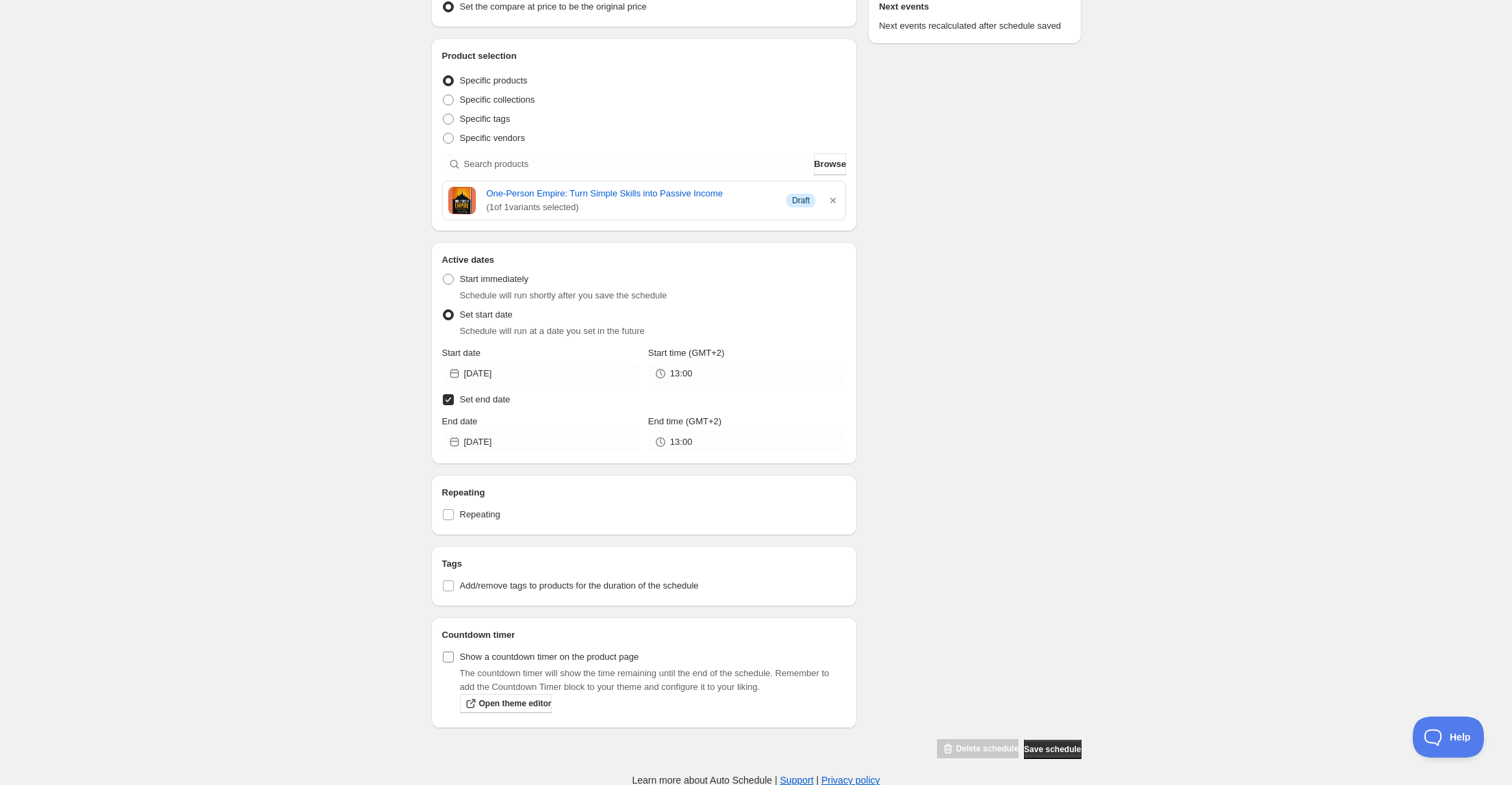
click at [450, 657] on input "Show a countdown timer on the product page" at bounding box center [448, 657] width 11 height 11
checkbox input "true"
click at [1050, 746] on span "Save schedule" at bounding box center [1053, 749] width 57 height 11
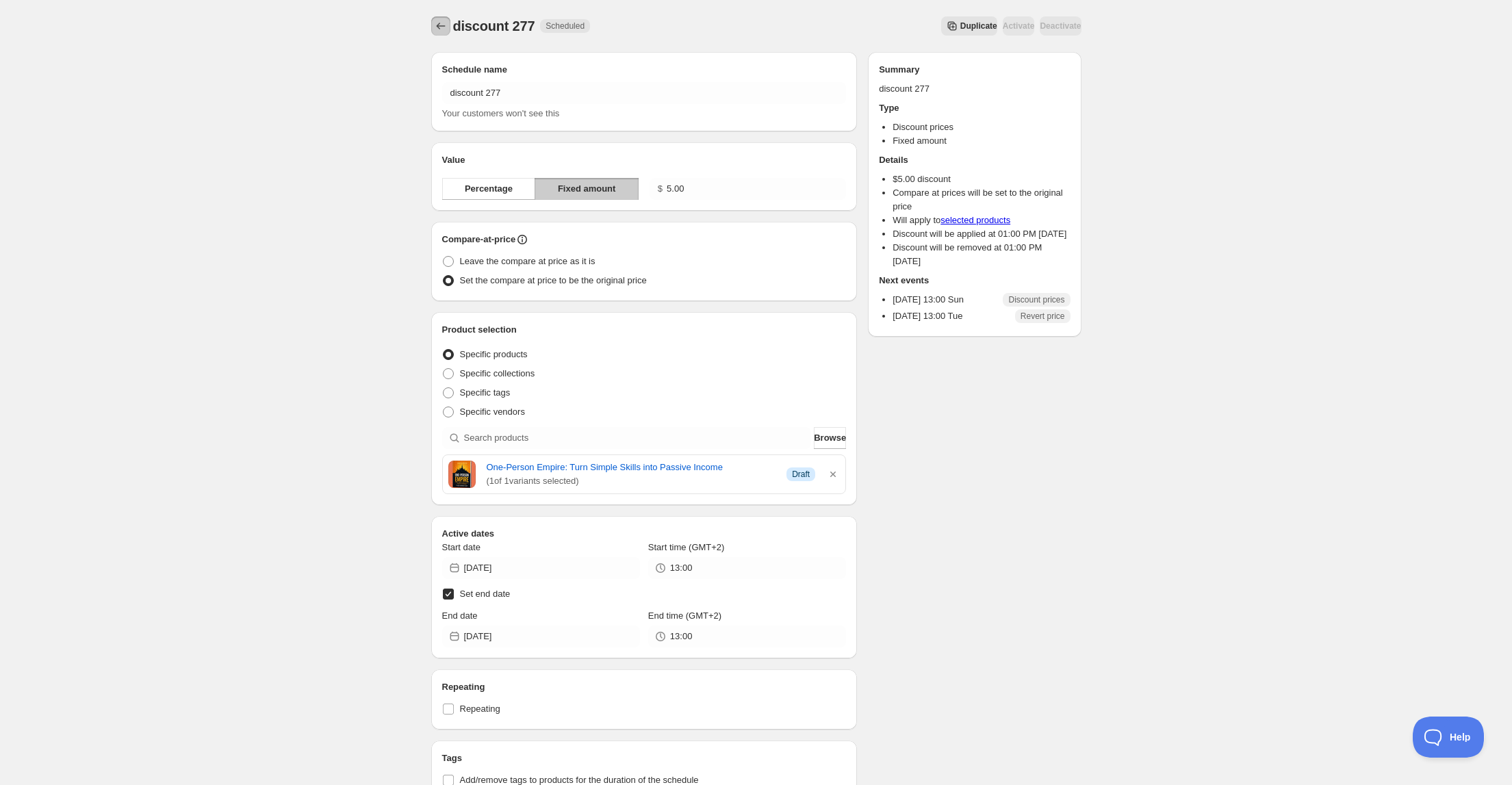
click at [440, 25] on icon "Schedules" at bounding box center [440, 25] width 13 height 13
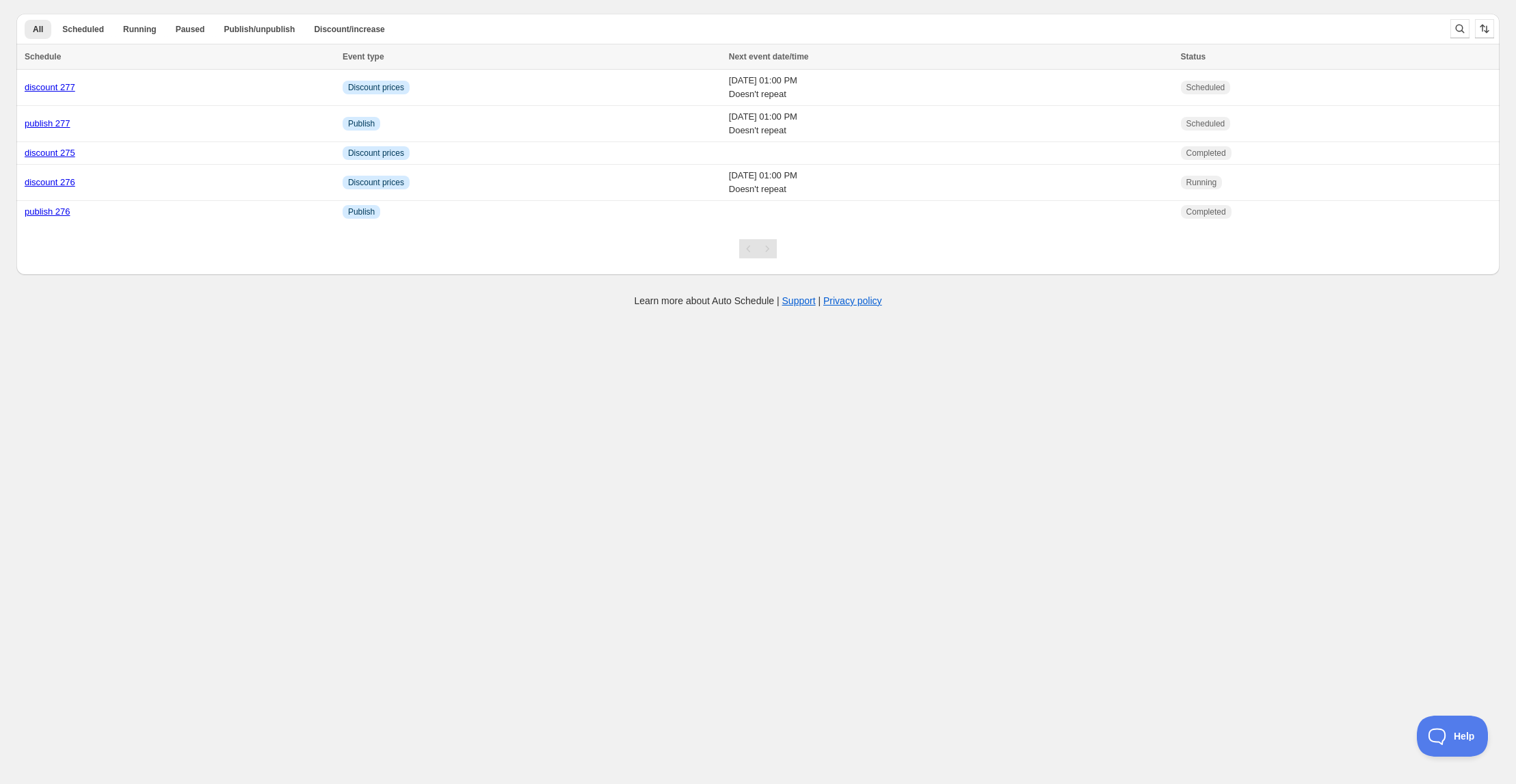
click at [518, 449] on body "Create schedule Help & support Cancel Discount prices Schedule a discount, sale…" at bounding box center [758, 392] width 1516 height 784
click at [670, 430] on body "Create schedule Help & support Cancel Discount prices Schedule a discount, sale…" at bounding box center [758, 392] width 1516 height 784
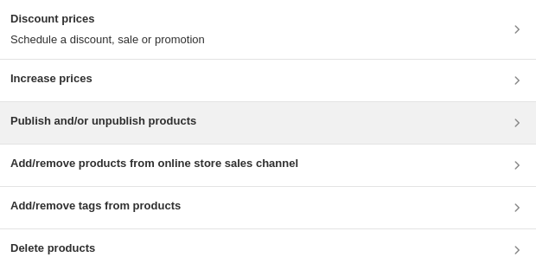
click at [64, 120] on h3 "Publish and/or unpublish products" at bounding box center [103, 120] width 186 height 17
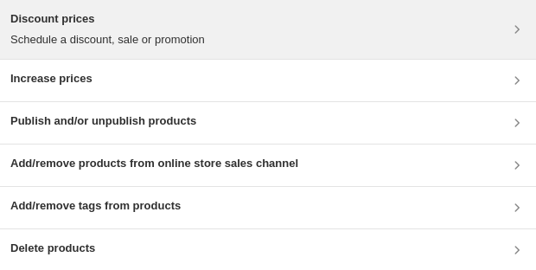
click at [138, 32] on p "Schedule a discount, sale or promotion" at bounding box center [107, 39] width 194 height 17
